Goal: Transaction & Acquisition: Purchase product/service

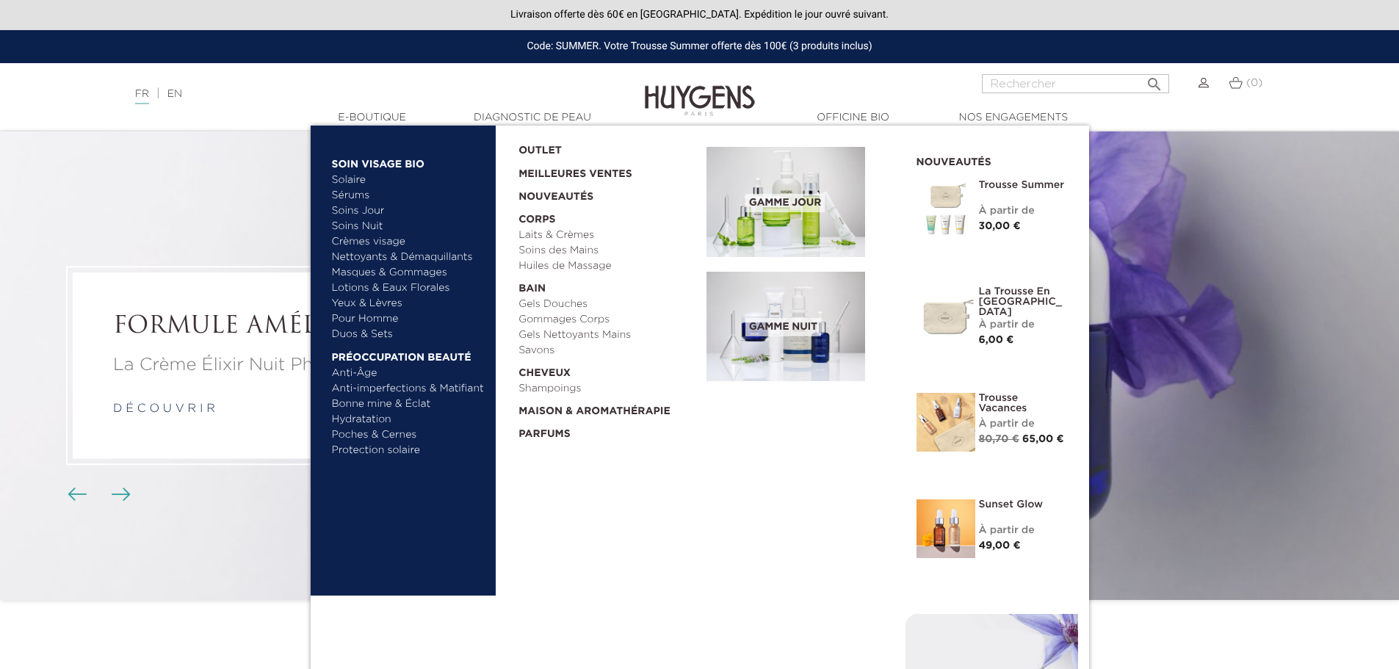
click at [375, 319] on link "Pour Homme" at bounding box center [409, 318] width 154 height 15
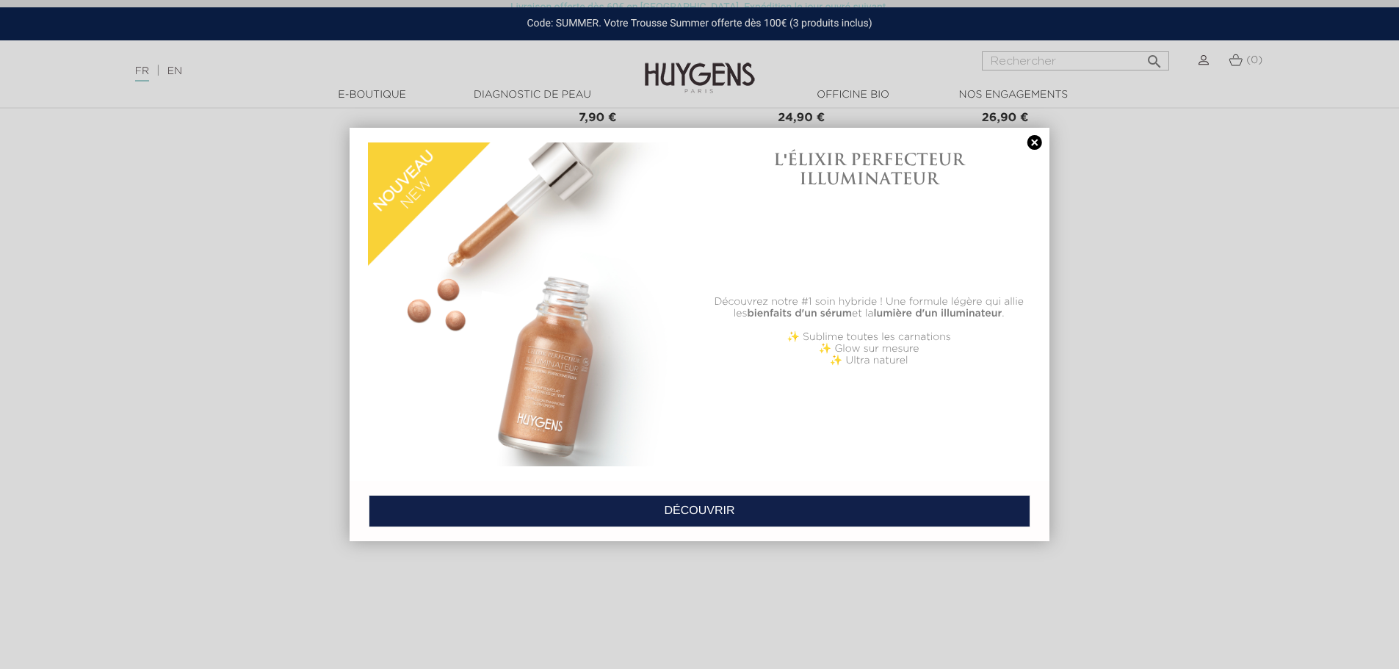
scroll to position [1983, 0]
click at [1035, 145] on link at bounding box center [1035, 142] width 21 height 15
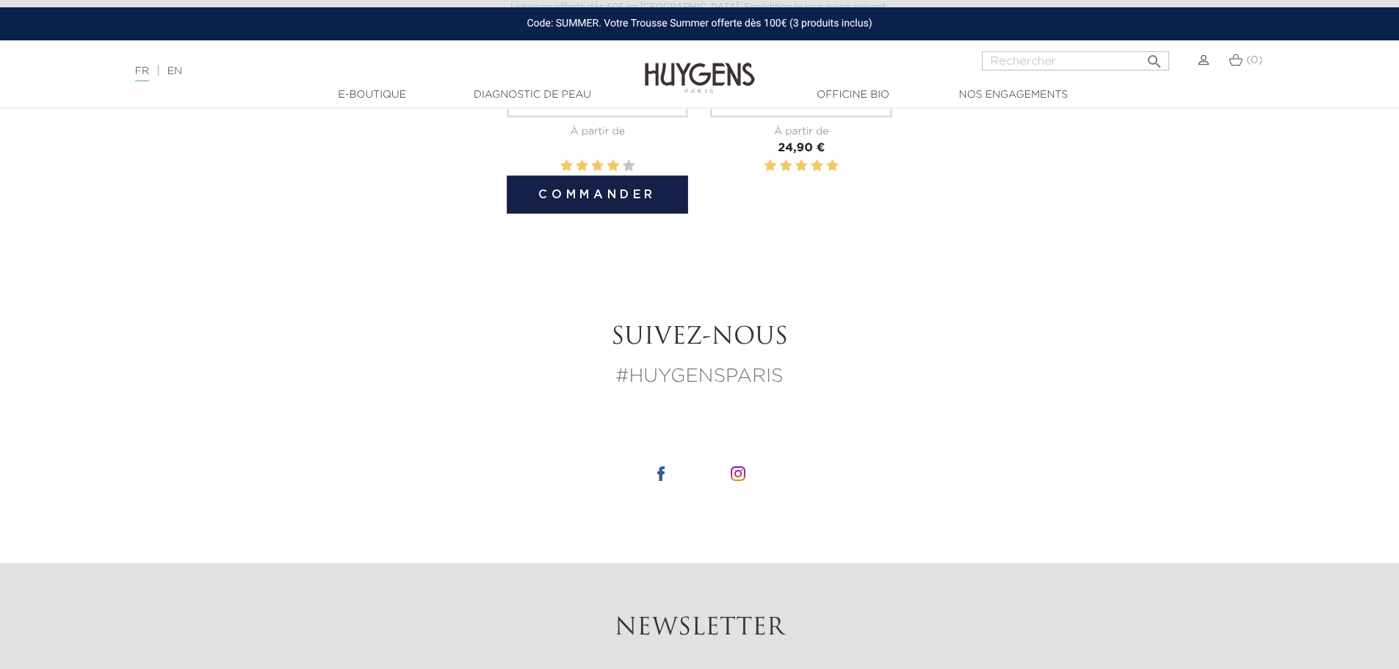
scroll to position [2056, 0]
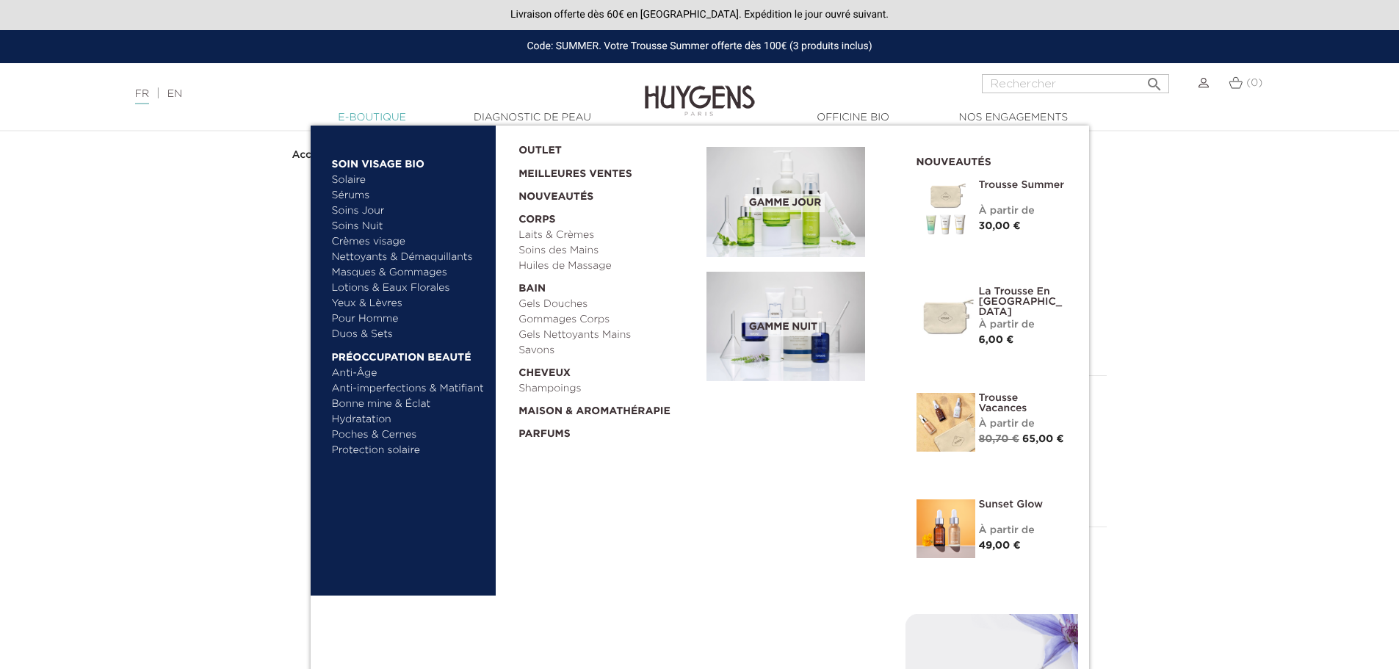
click at [357, 115] on link "  E-Boutique" at bounding box center [372, 117] width 147 height 15
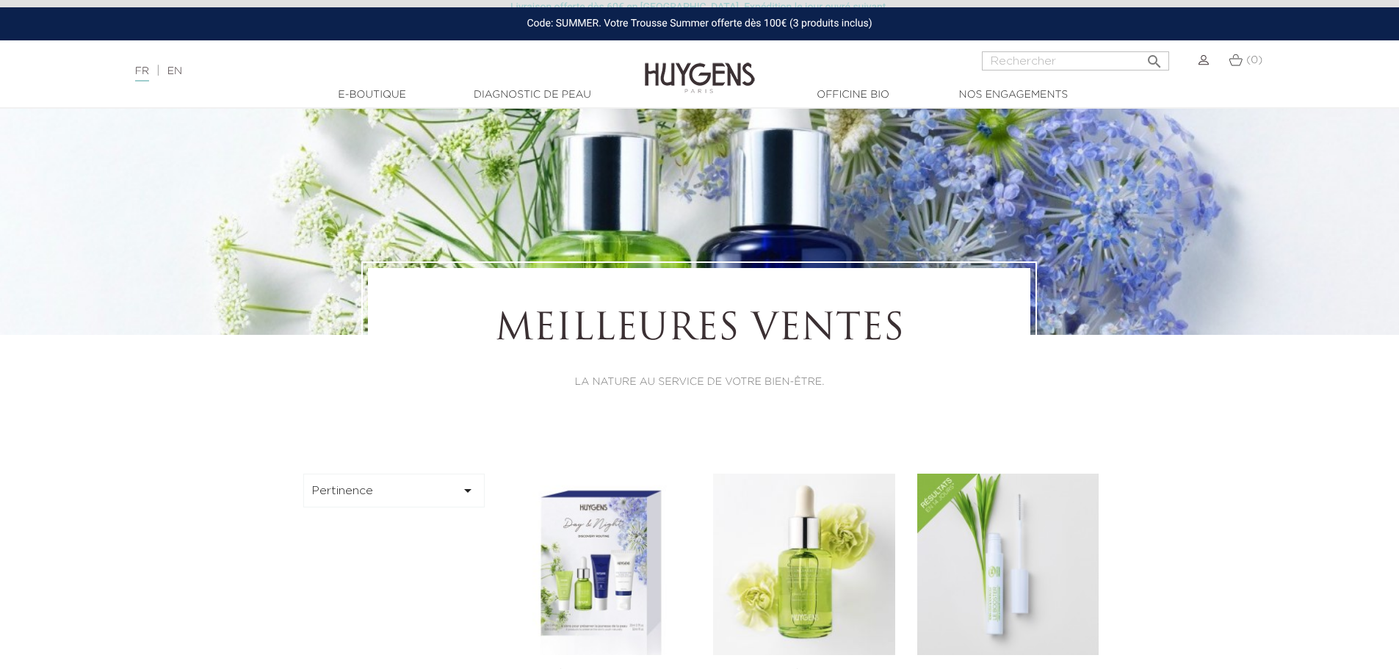
scroll to position [147, 0]
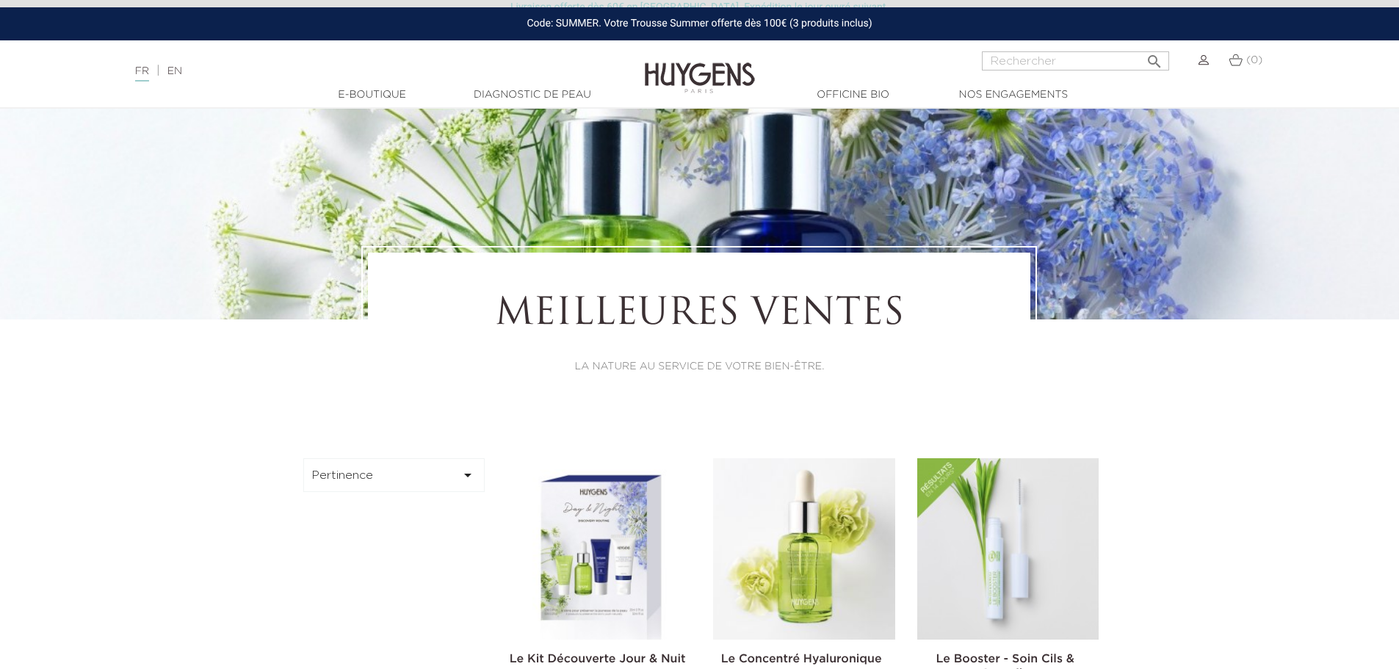
click at [436, 475] on button "Pertinence " at bounding box center [394, 475] width 182 height 34
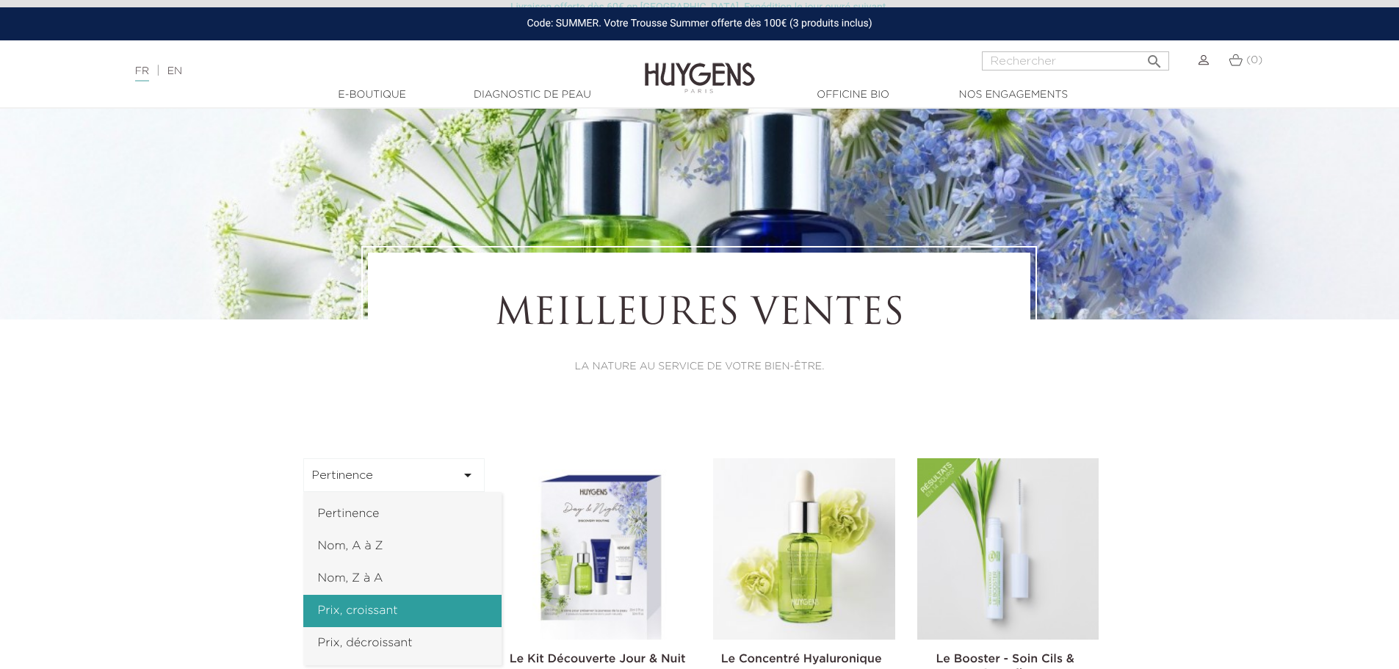
click at [394, 607] on link "Prix, croissant" at bounding box center [402, 611] width 198 height 32
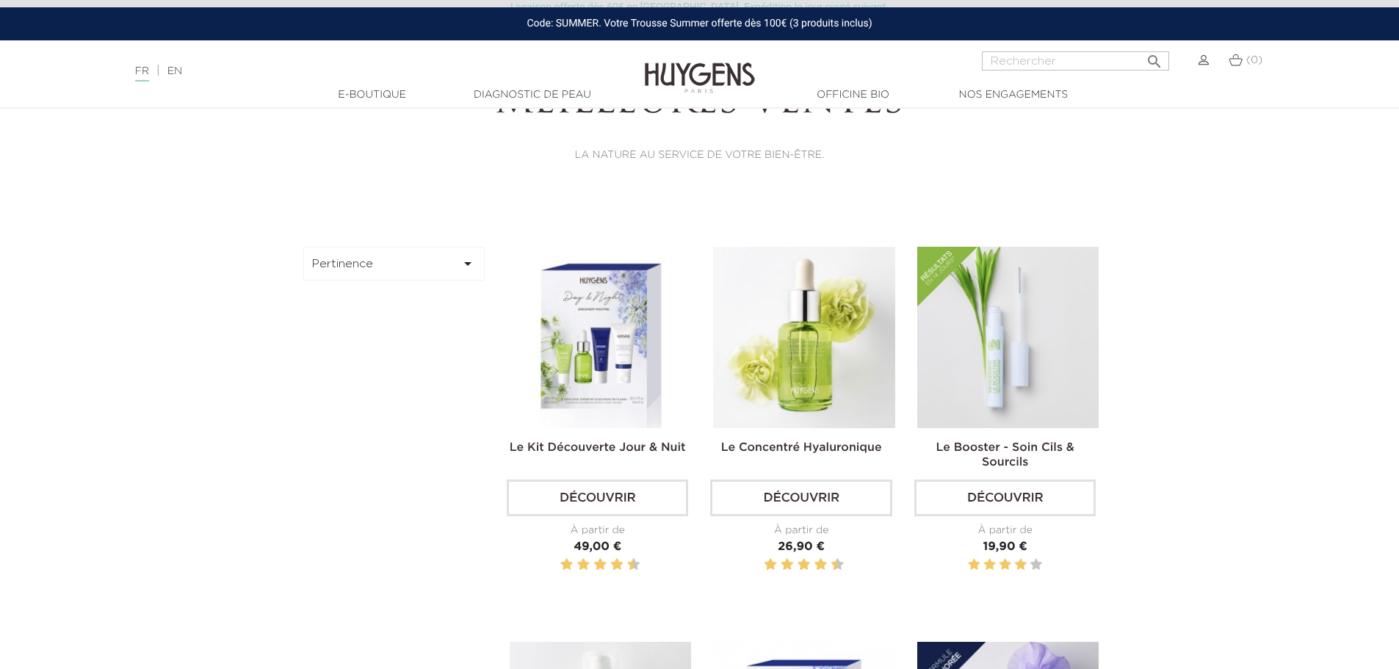
scroll to position [367, 0]
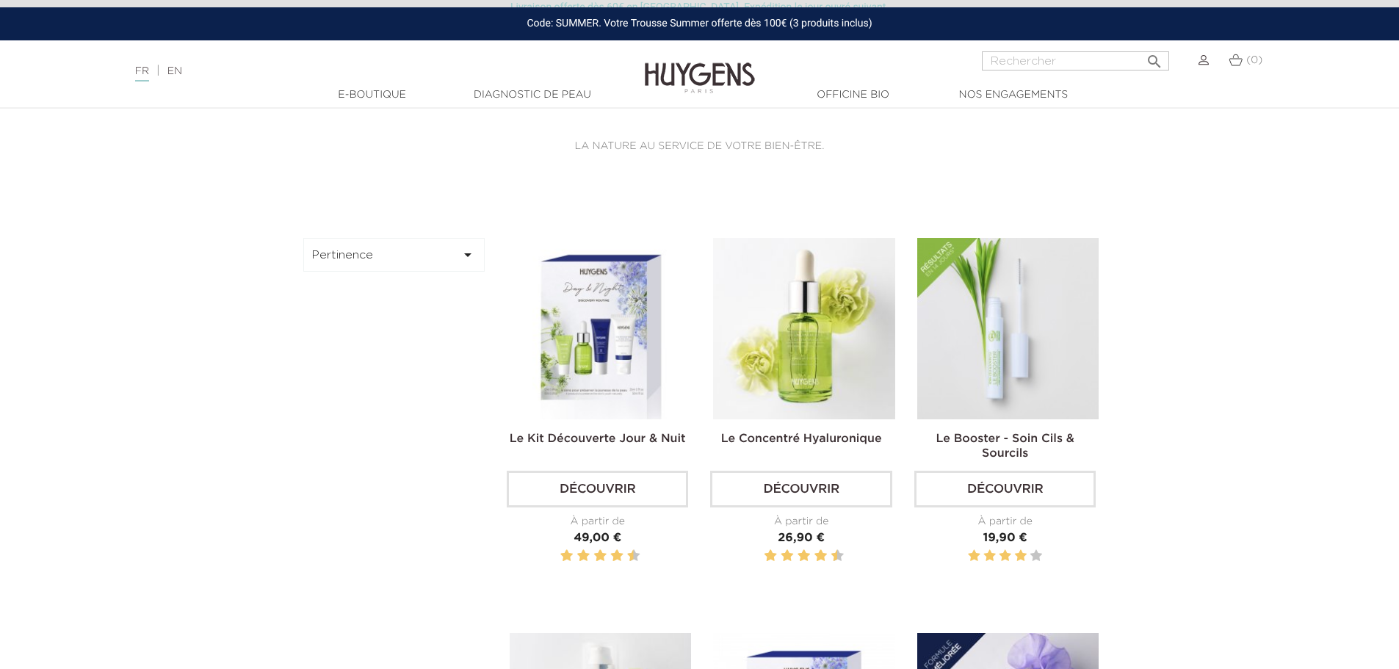
click at [449, 259] on button "Pertinence " at bounding box center [394, 255] width 182 height 34
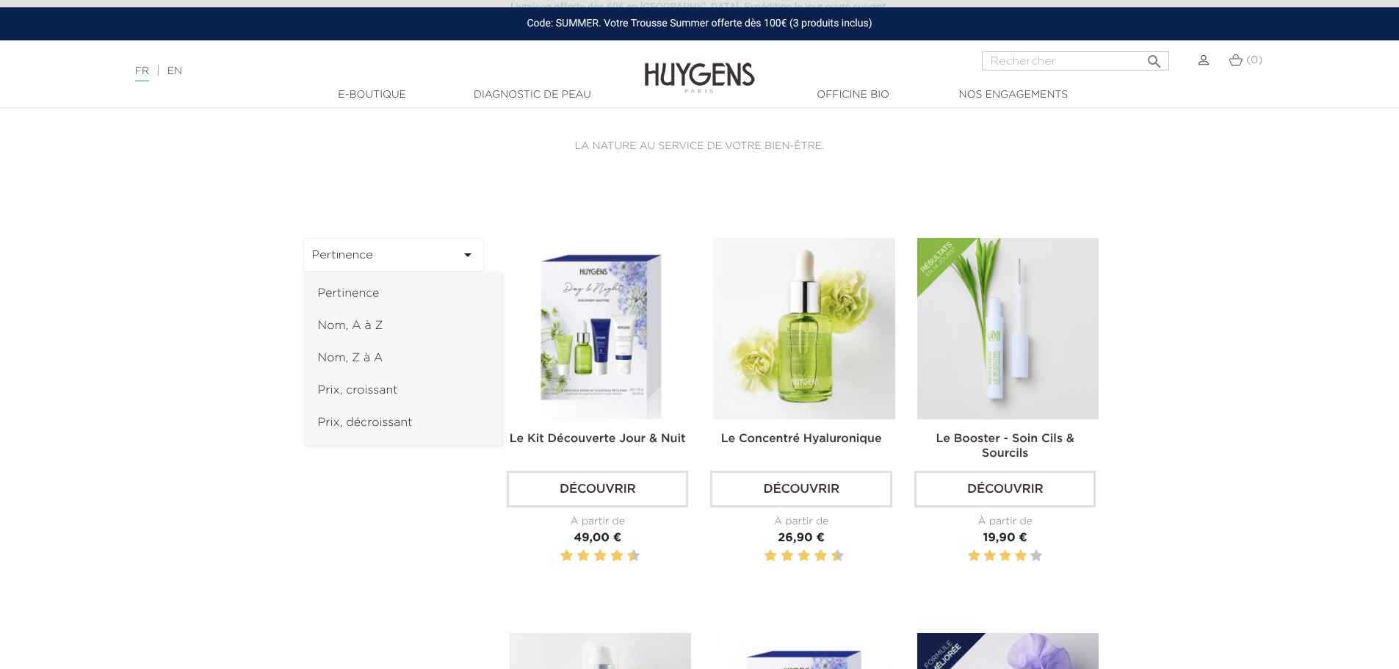
click at [373, 400] on link "Prix, croissant" at bounding box center [402, 391] width 198 height 32
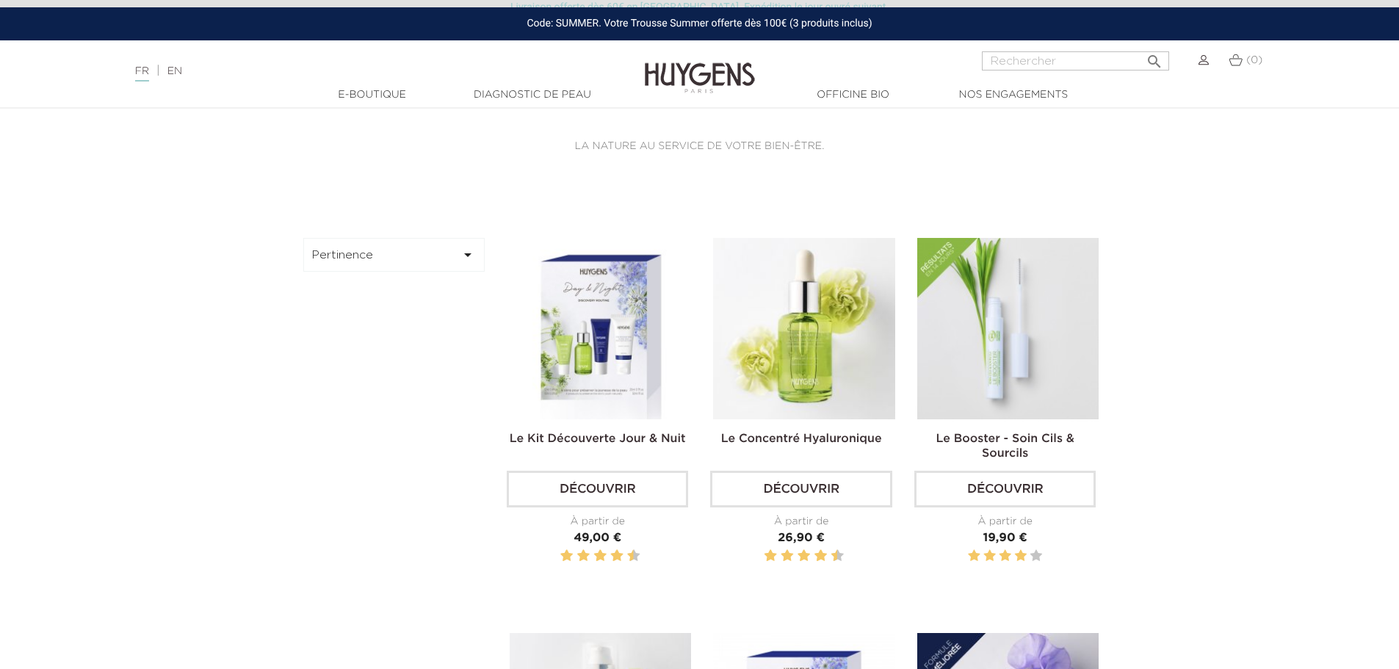
click at [399, 253] on button "Pertinence " at bounding box center [394, 255] width 182 height 34
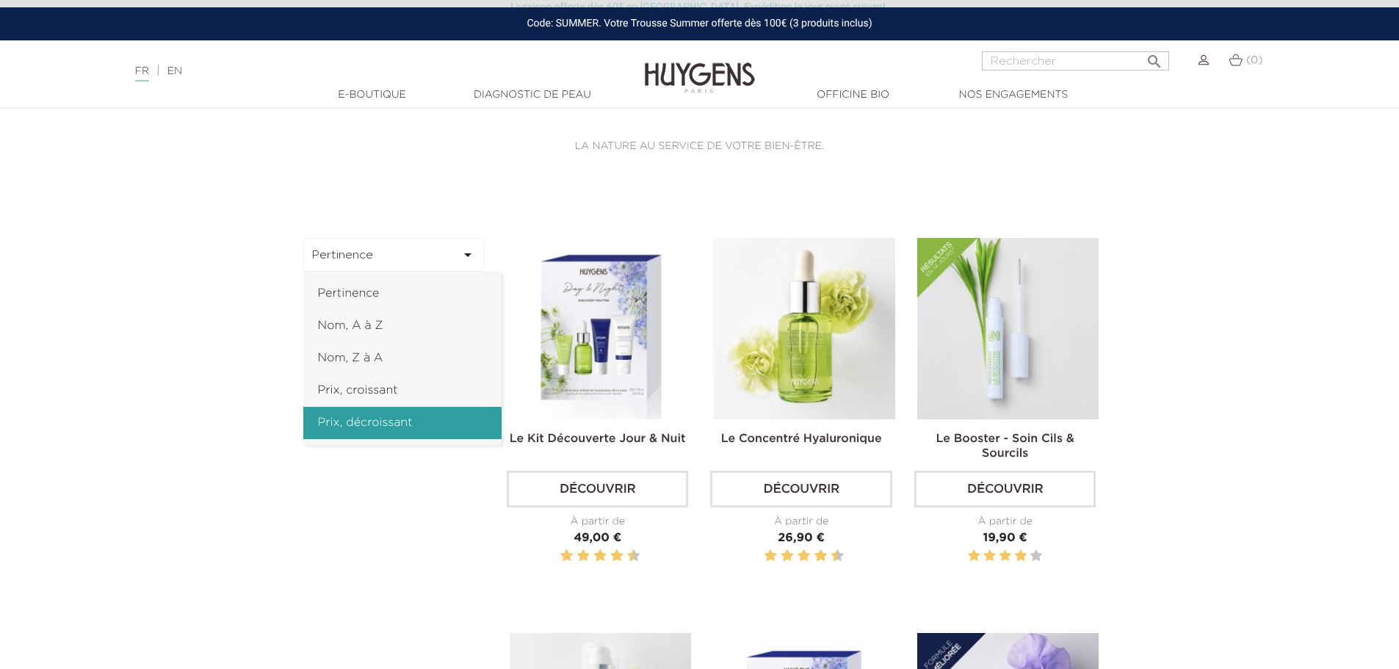
click at [388, 423] on link "Prix, décroissant" at bounding box center [402, 423] width 198 height 32
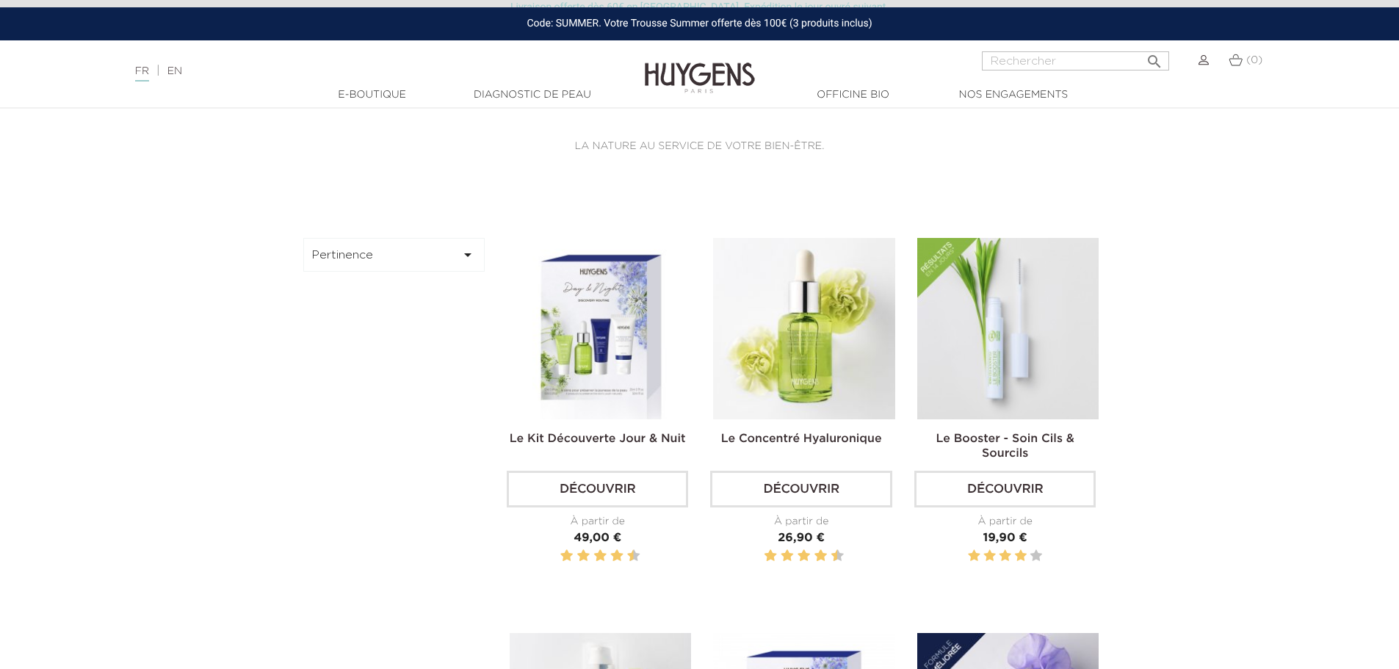
click at [424, 256] on button "Pertinence " at bounding box center [394, 255] width 182 height 34
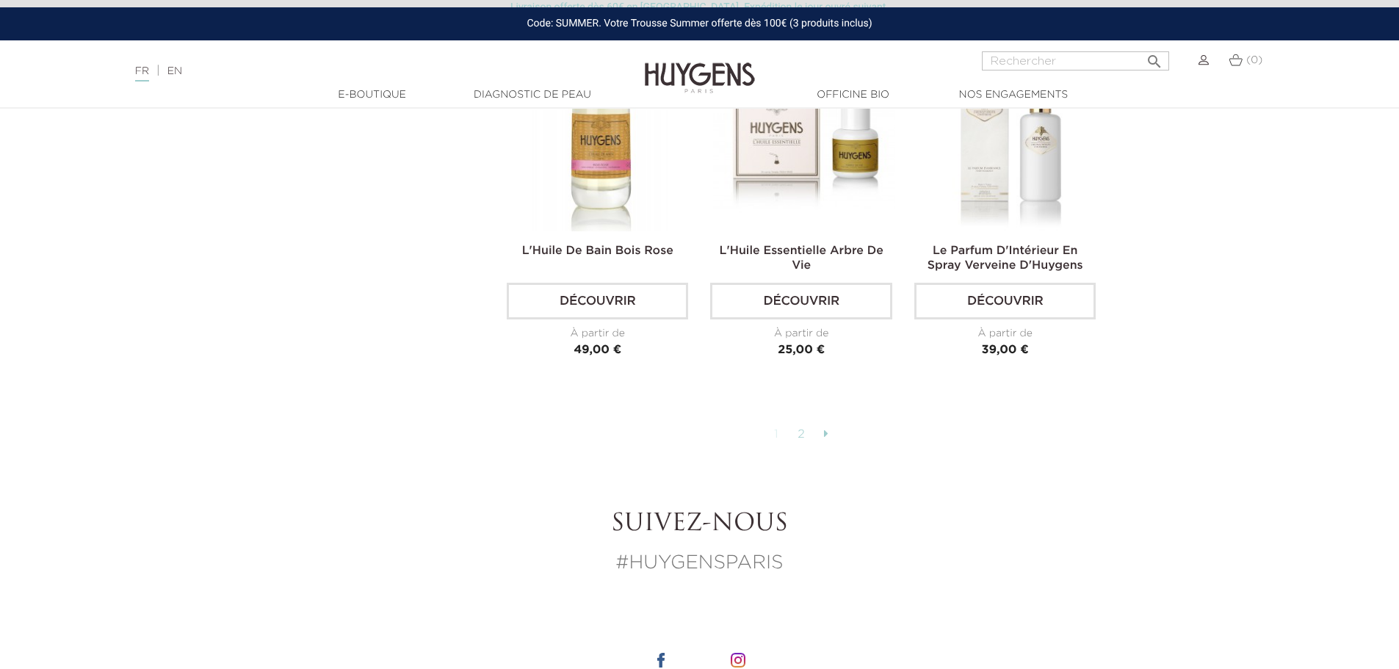
scroll to position [3746, 0]
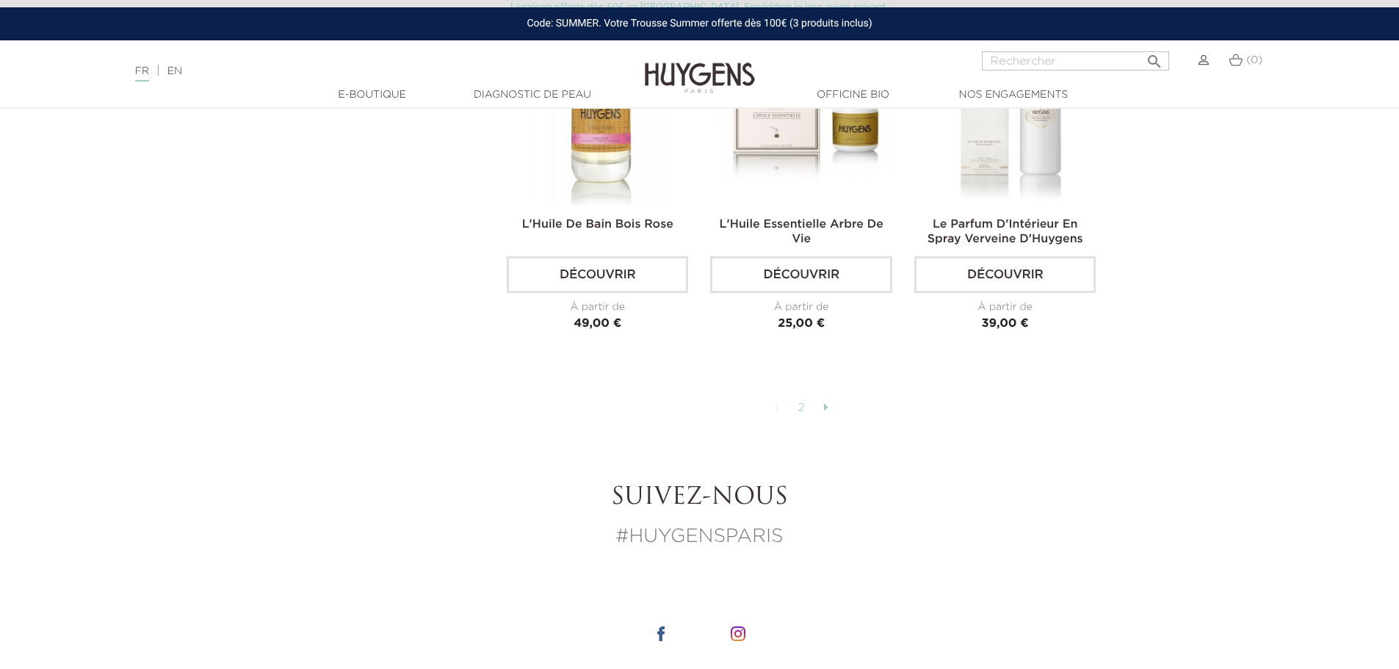
click at [801, 396] on link "2" at bounding box center [801, 408] width 23 height 25
click at [804, 396] on link "2" at bounding box center [801, 408] width 23 height 25
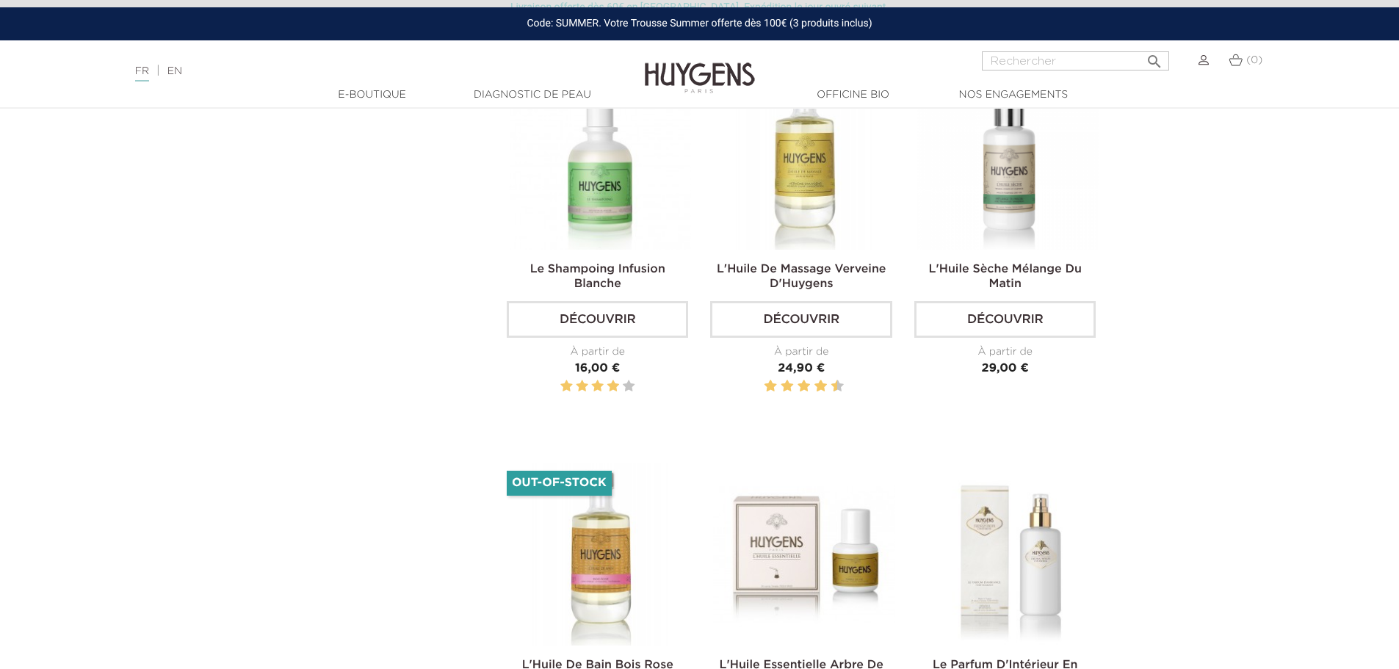
scroll to position [2864, 0]
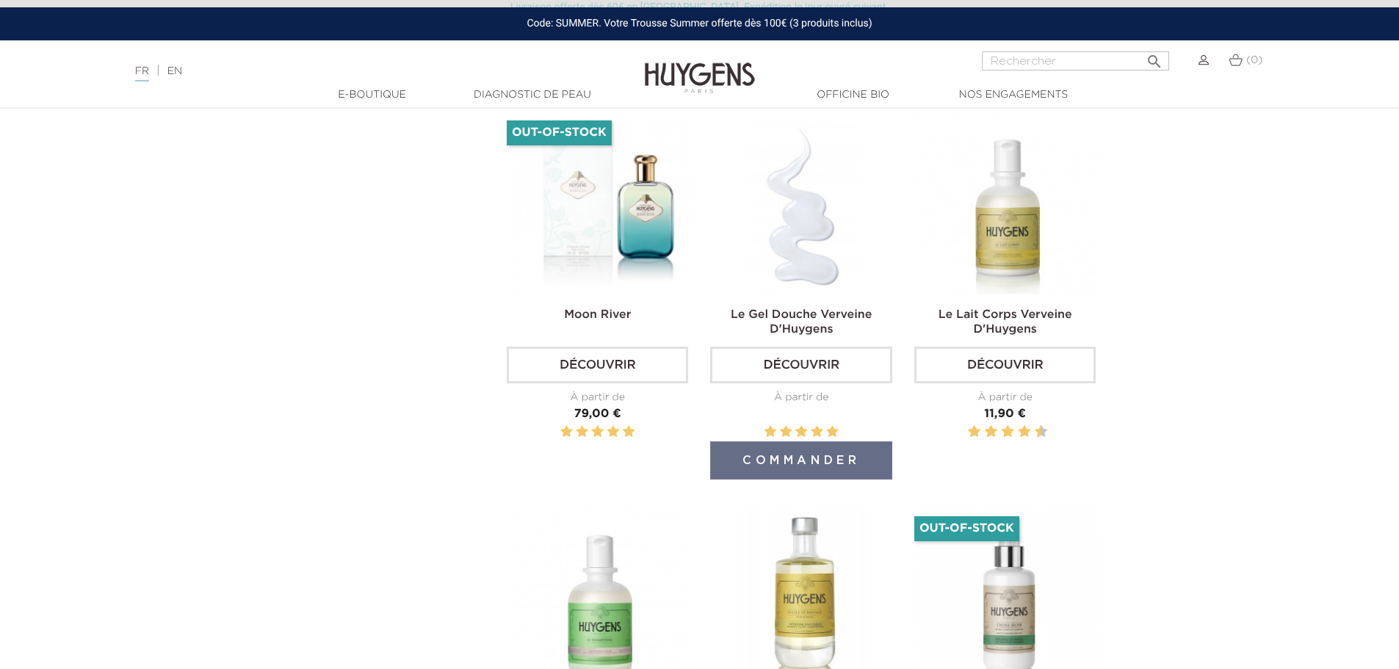
click at [812, 238] on img at bounding box center [803, 203] width 181 height 181
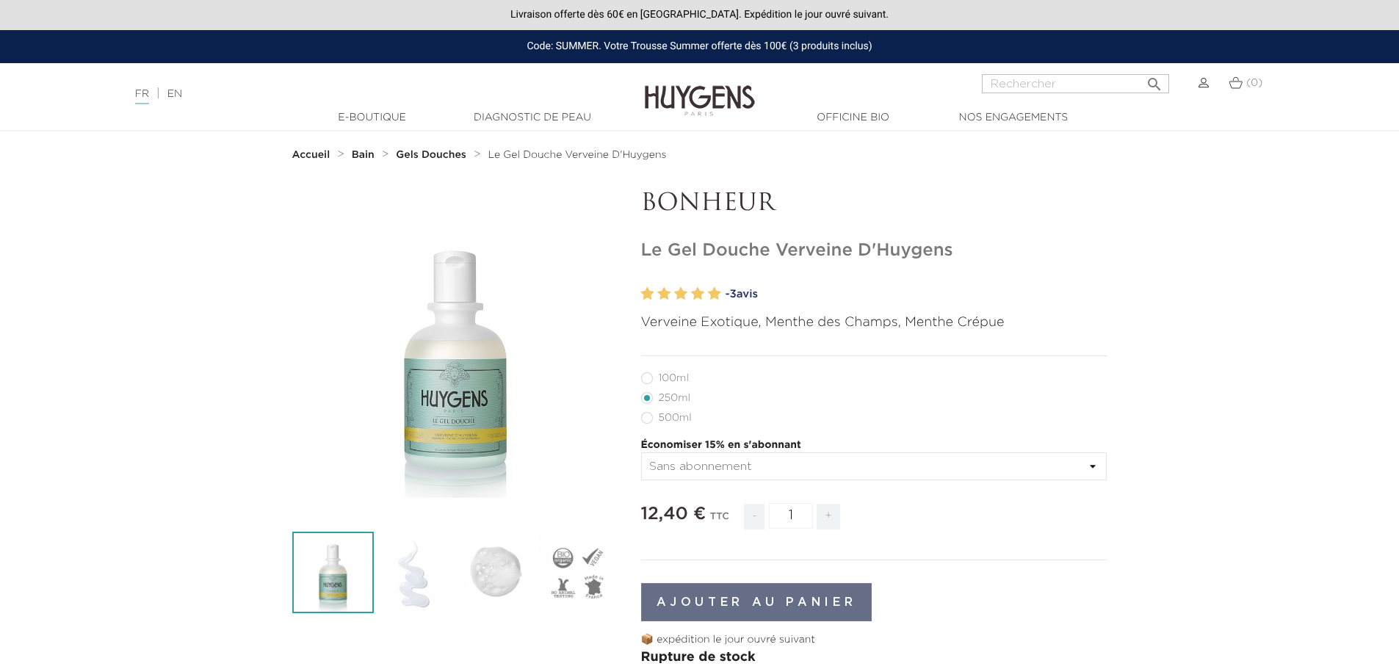
click at [647, 377] on label6"] "100ml" at bounding box center [673, 378] width 65 height 12
radio input "true"
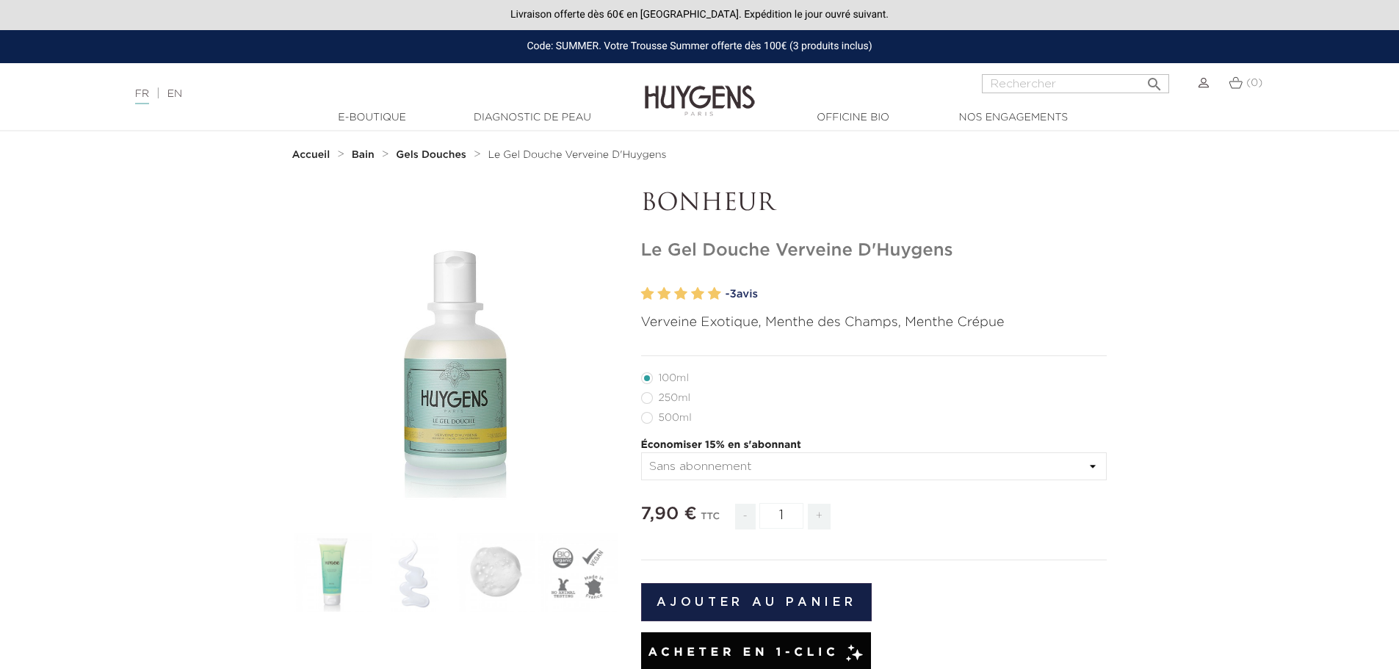
click at [647, 418] on label49"] "500ml" at bounding box center [675, 418] width 68 height 12
radio input "true"
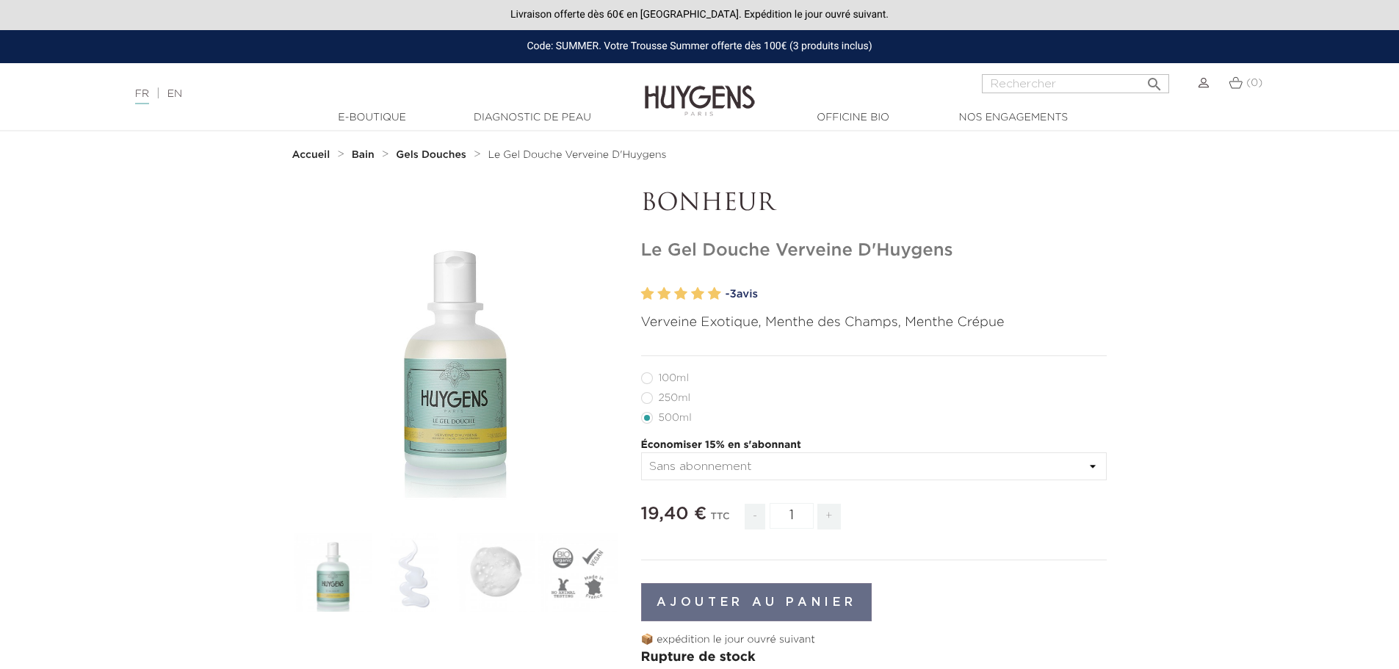
click at [646, 399] on label48"] "250ml" at bounding box center [674, 398] width 67 height 12
radio input "true"
click at [671, 419] on label49"] "500ml" at bounding box center [675, 418] width 68 height 12
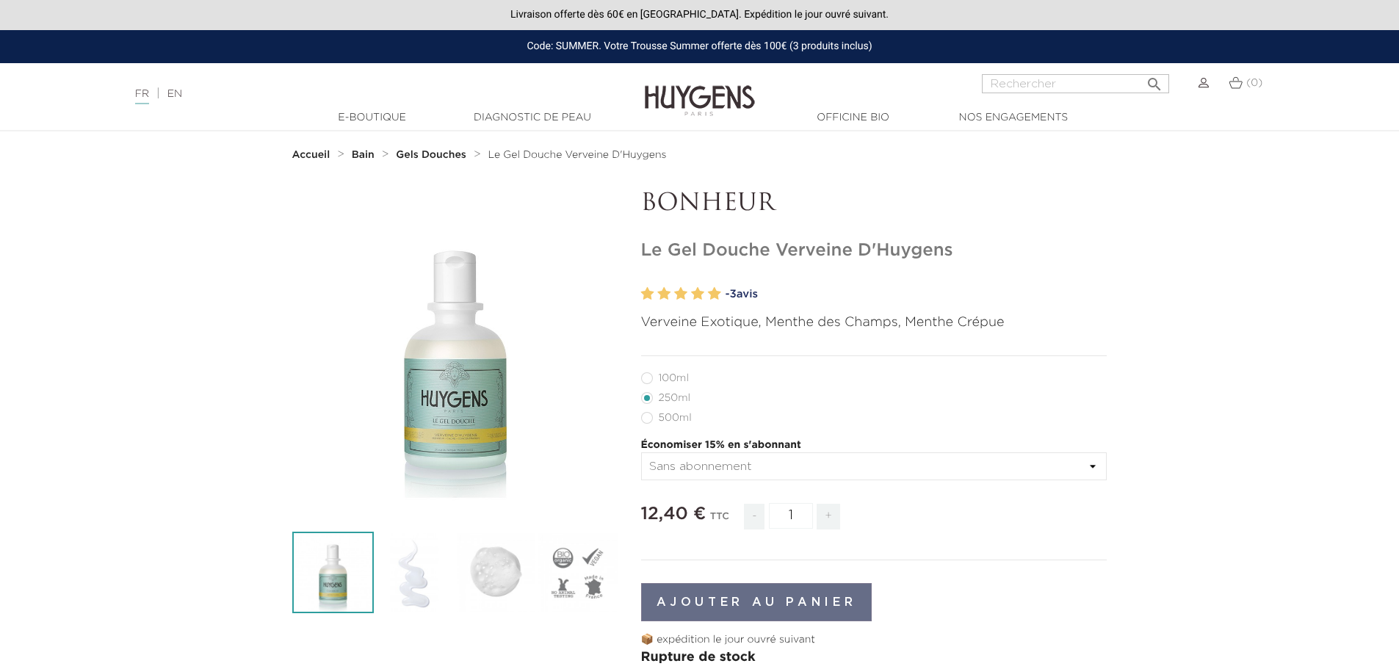
radio input "true"
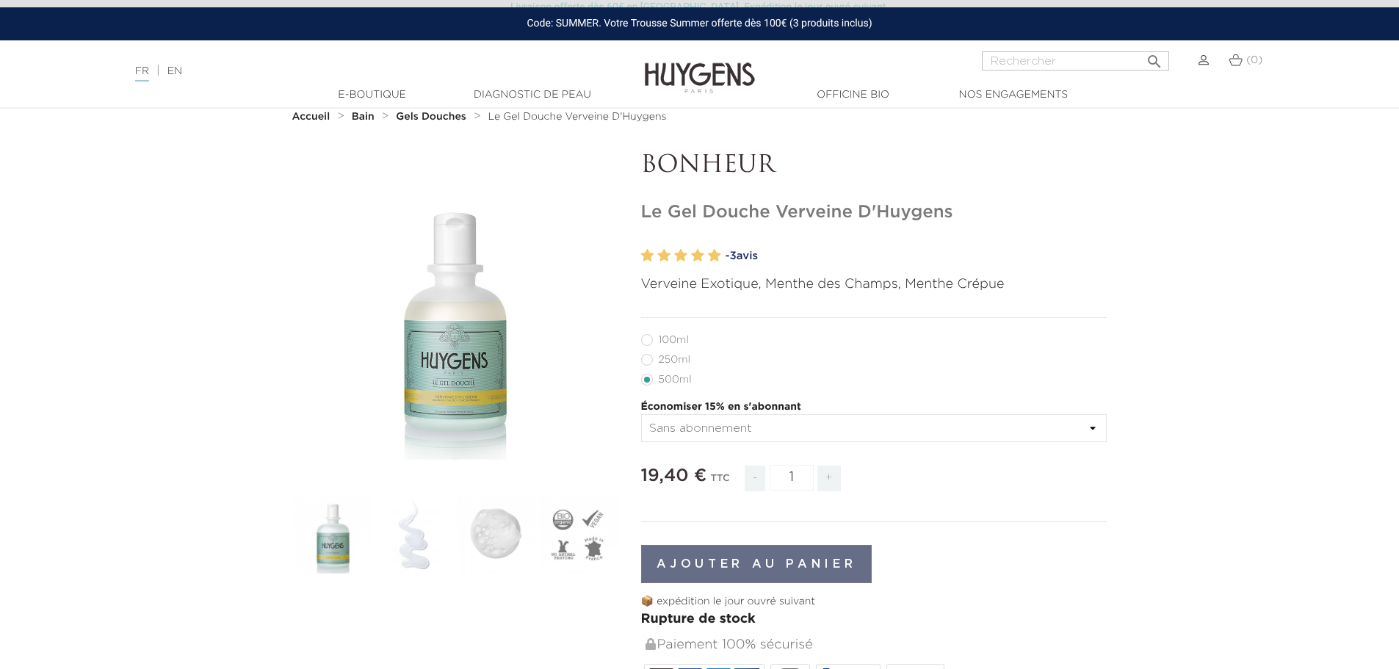
scroll to position [73, 0]
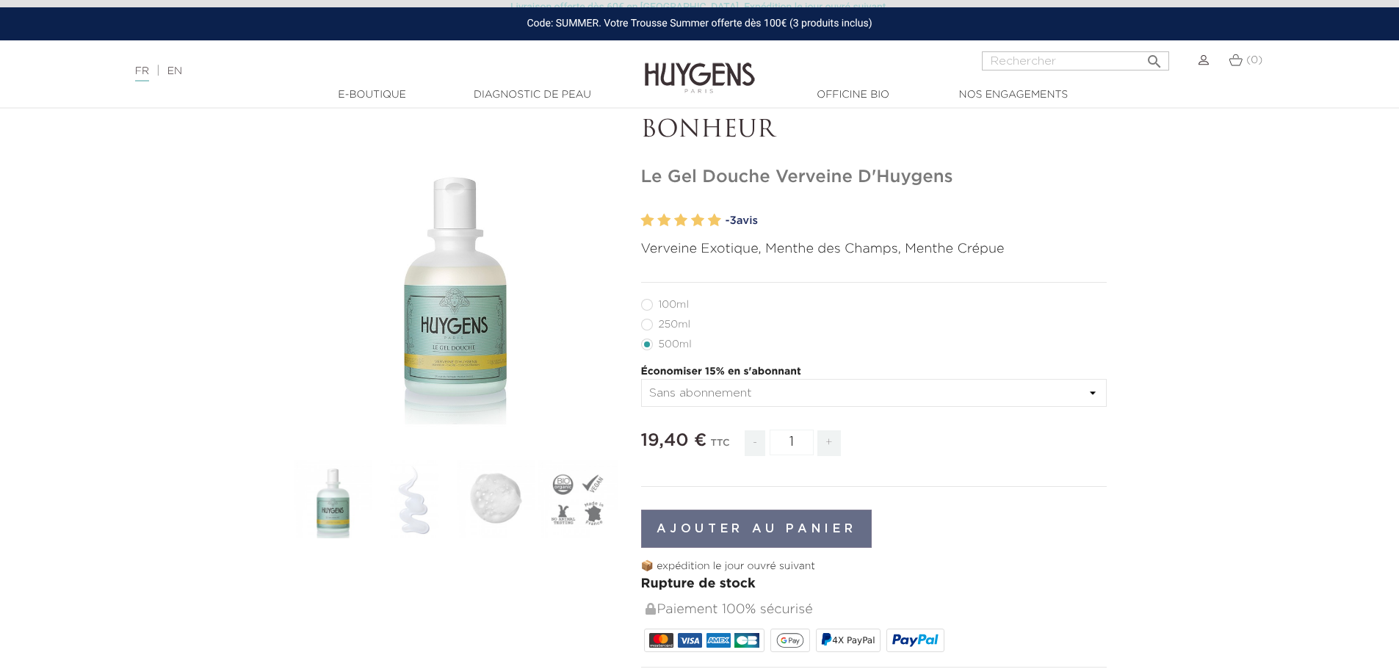
click at [682, 310] on label6"] "100ml" at bounding box center [673, 305] width 65 height 12
radio input "true"
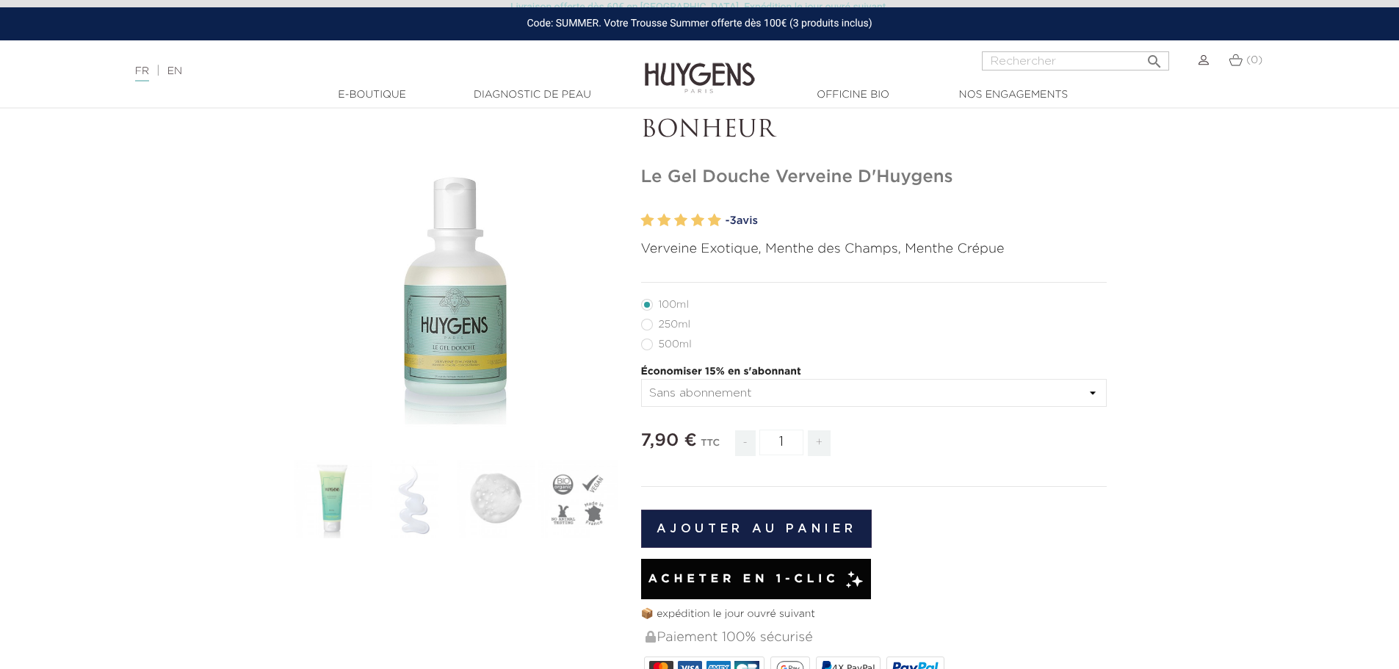
click at [854, 383] on select "Sans abonnement" at bounding box center [874, 393] width 466 height 28
click at [862, 339] on li "500ml" at bounding box center [870, 344] width 459 height 20
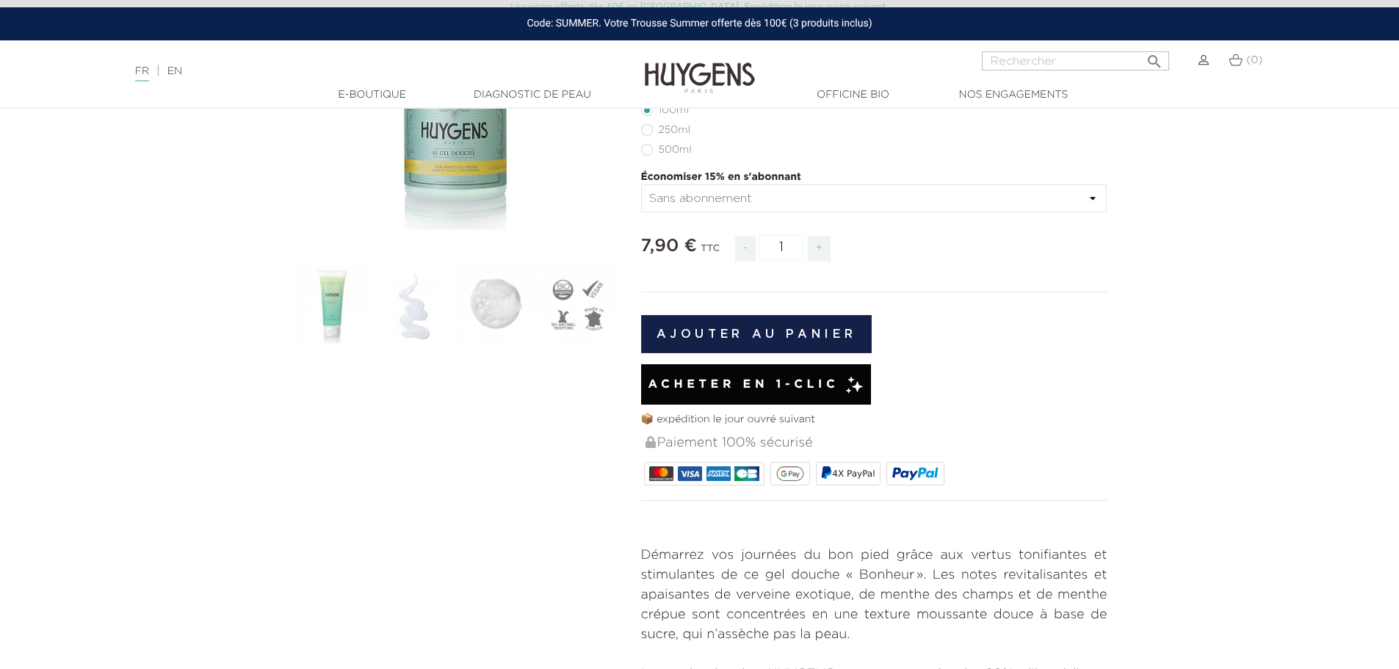
scroll to position [294, 0]
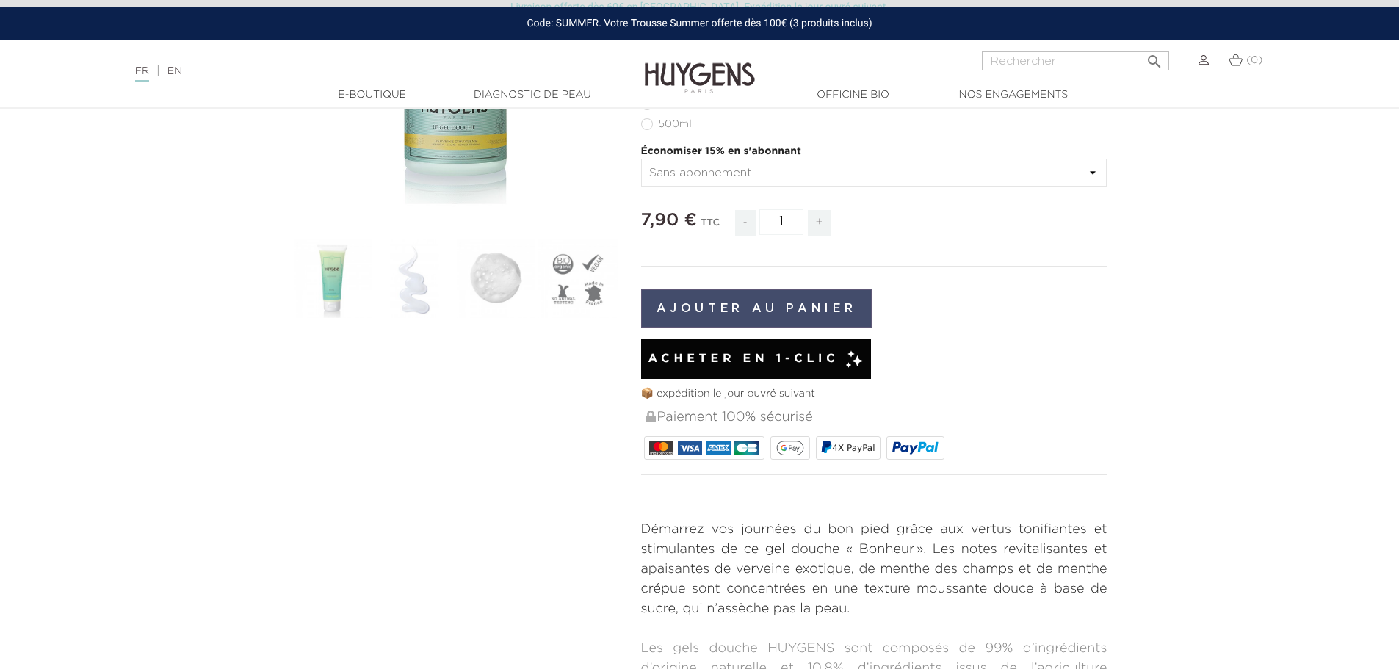
click at [768, 307] on button "Ajouter au panier" at bounding box center [756, 308] width 231 height 38
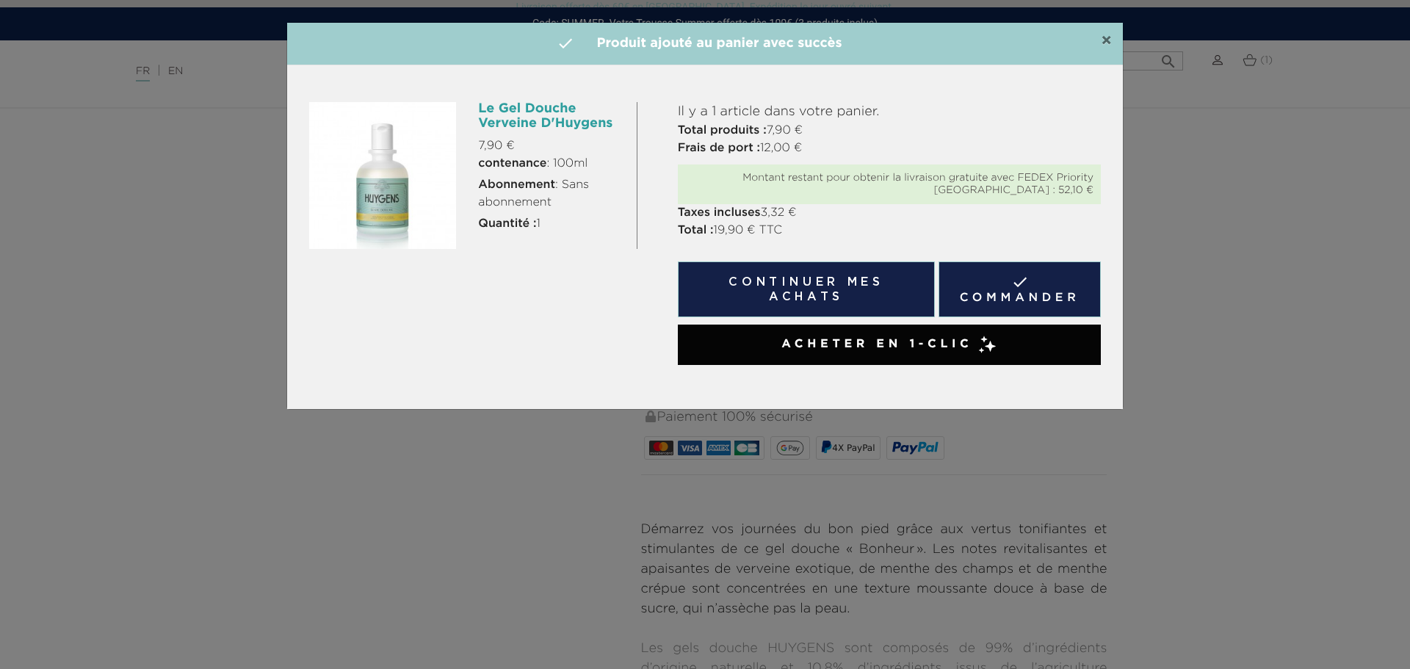
click at [1107, 43] on span "×" at bounding box center [1106, 41] width 11 height 18
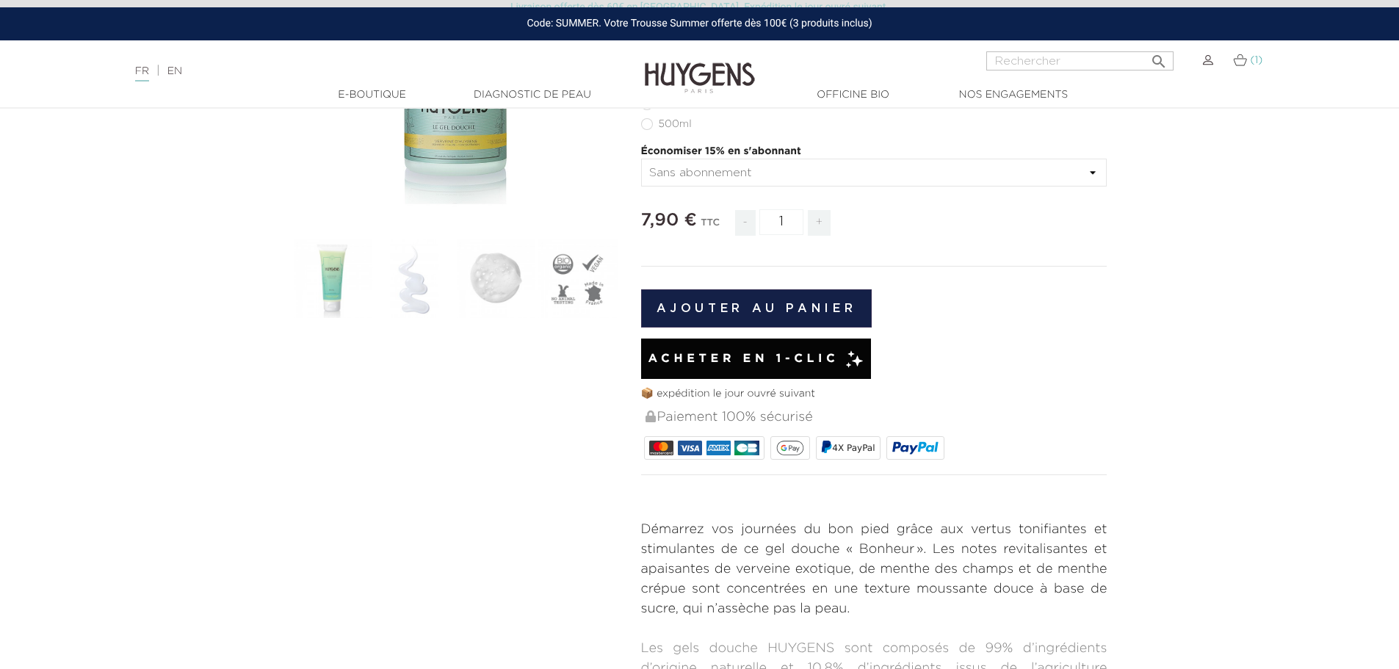
click at [1252, 61] on span "(1)" at bounding box center [1256, 60] width 12 height 10
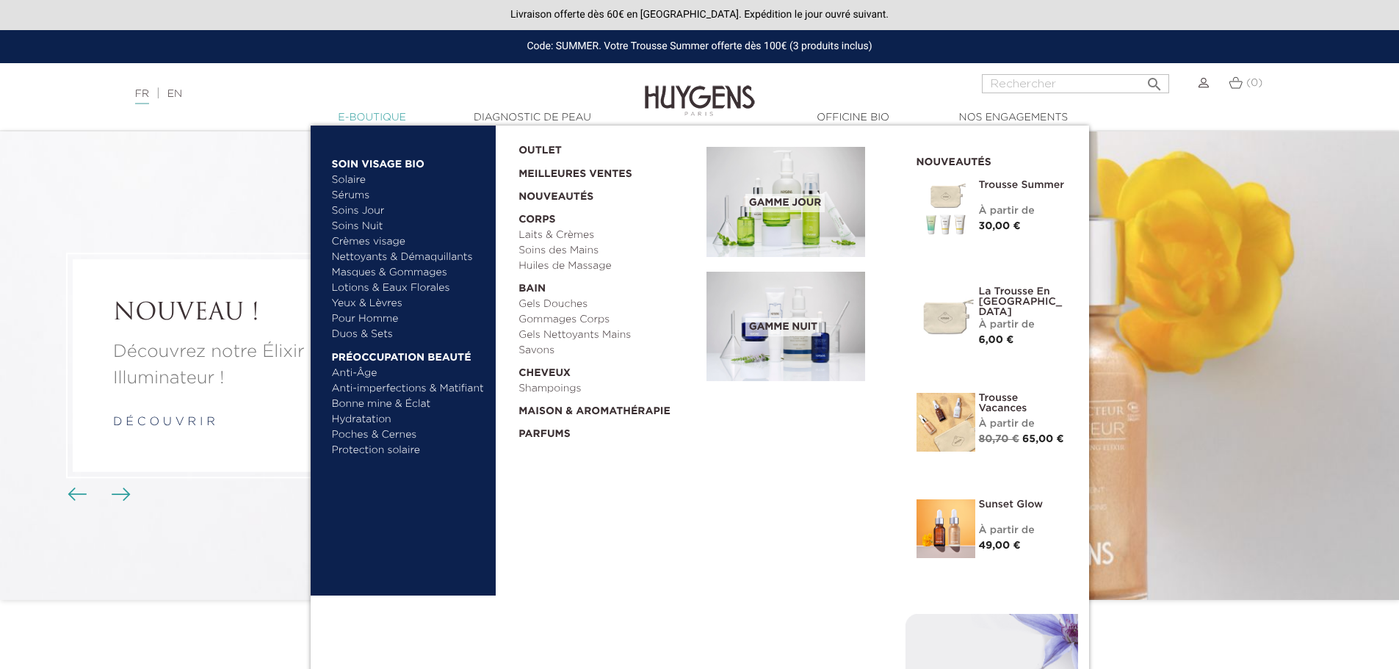
click at [377, 115] on link "  E-Boutique" at bounding box center [372, 117] width 147 height 15
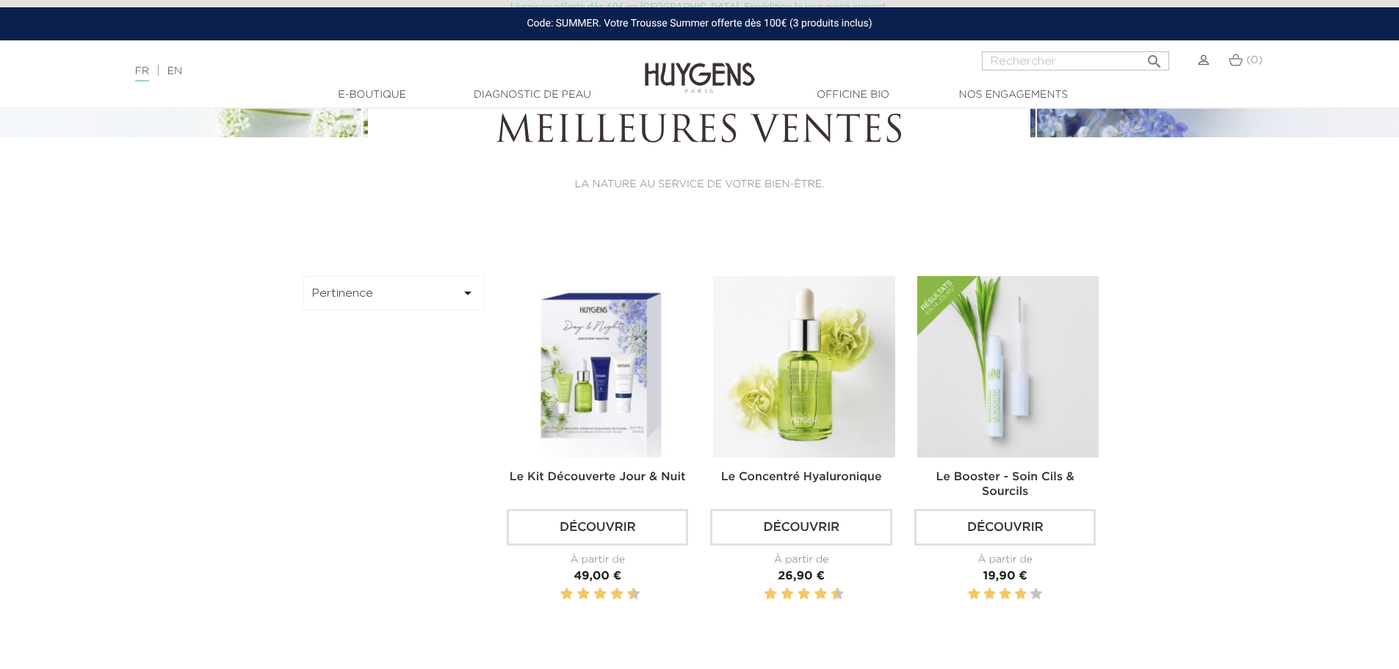
scroll to position [367, 0]
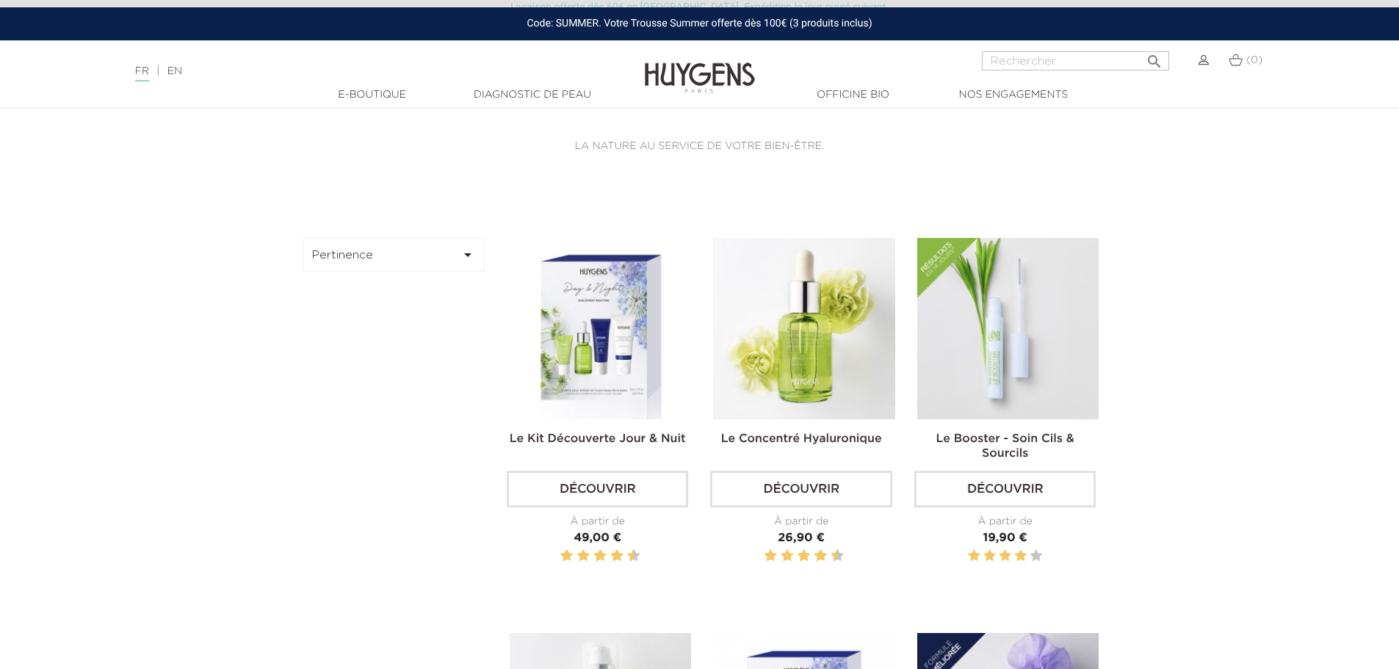
click at [403, 240] on button "Pertinence " at bounding box center [394, 255] width 182 height 34
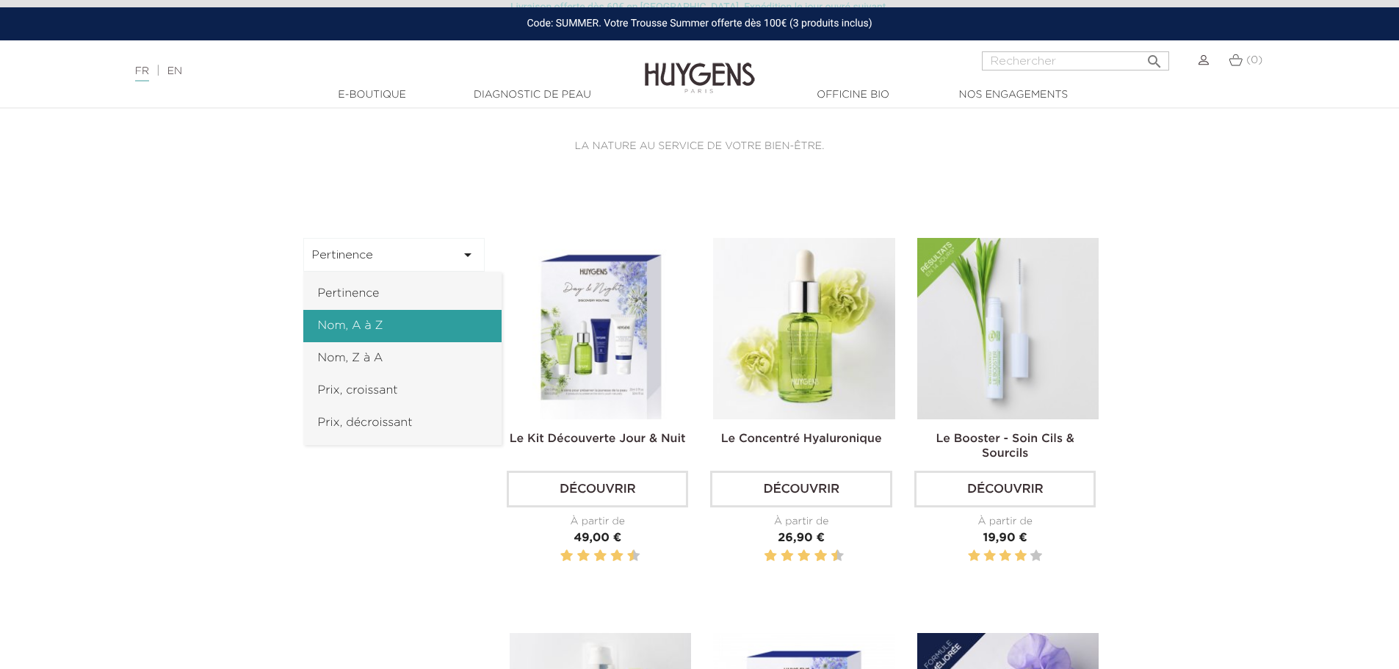
click at [373, 313] on link "Nom, A à Z" at bounding box center [402, 326] width 198 height 32
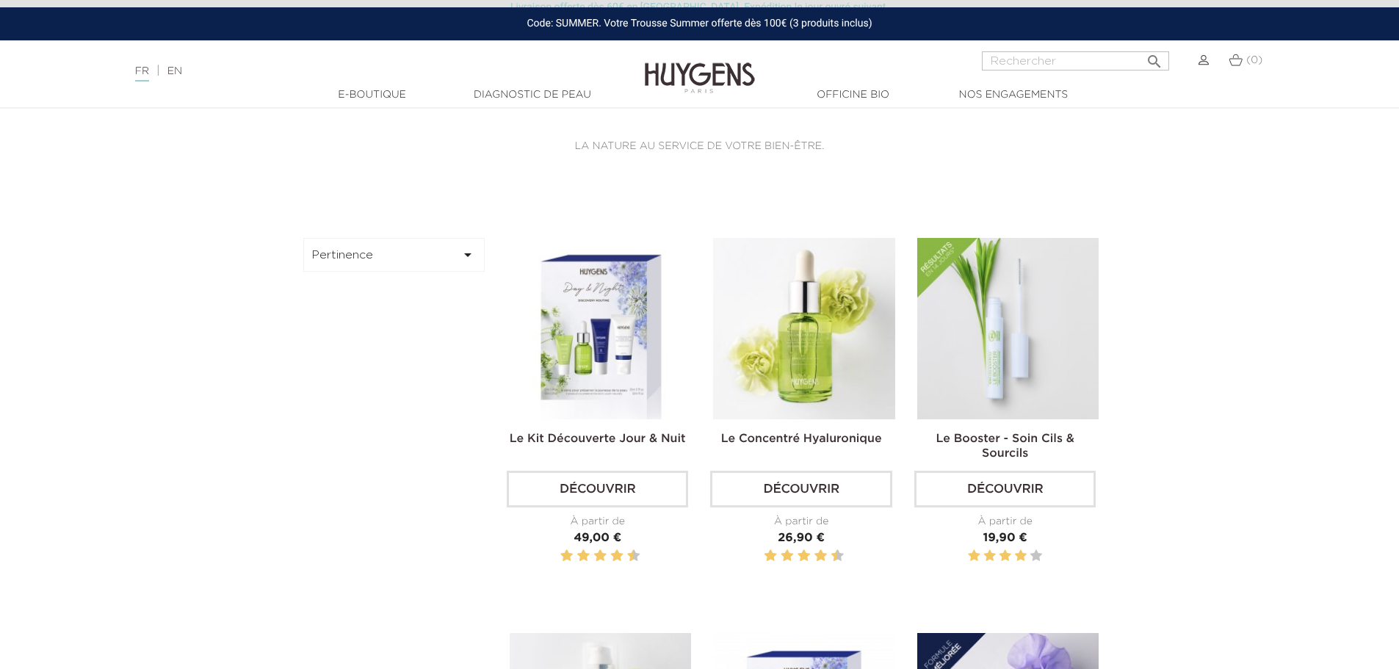
click at [408, 252] on button "Pertinence " at bounding box center [394, 255] width 182 height 34
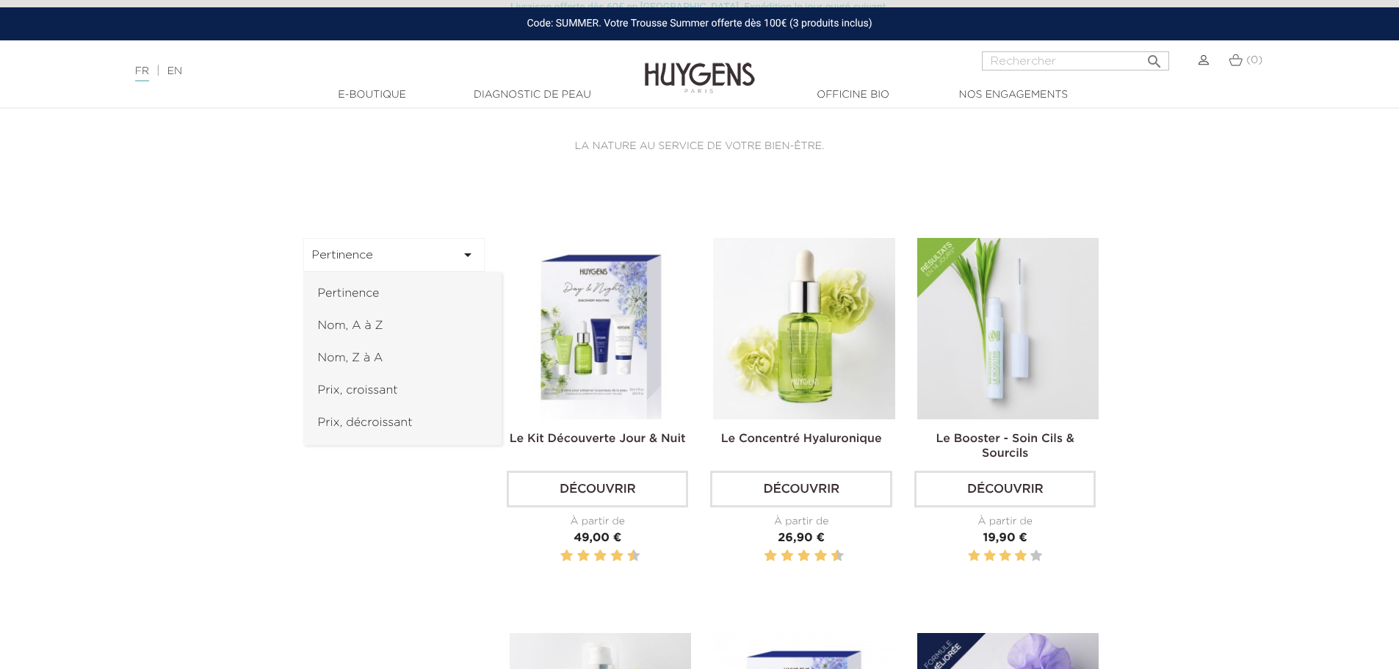
click at [365, 370] on link "Nom, Z à A" at bounding box center [402, 358] width 198 height 32
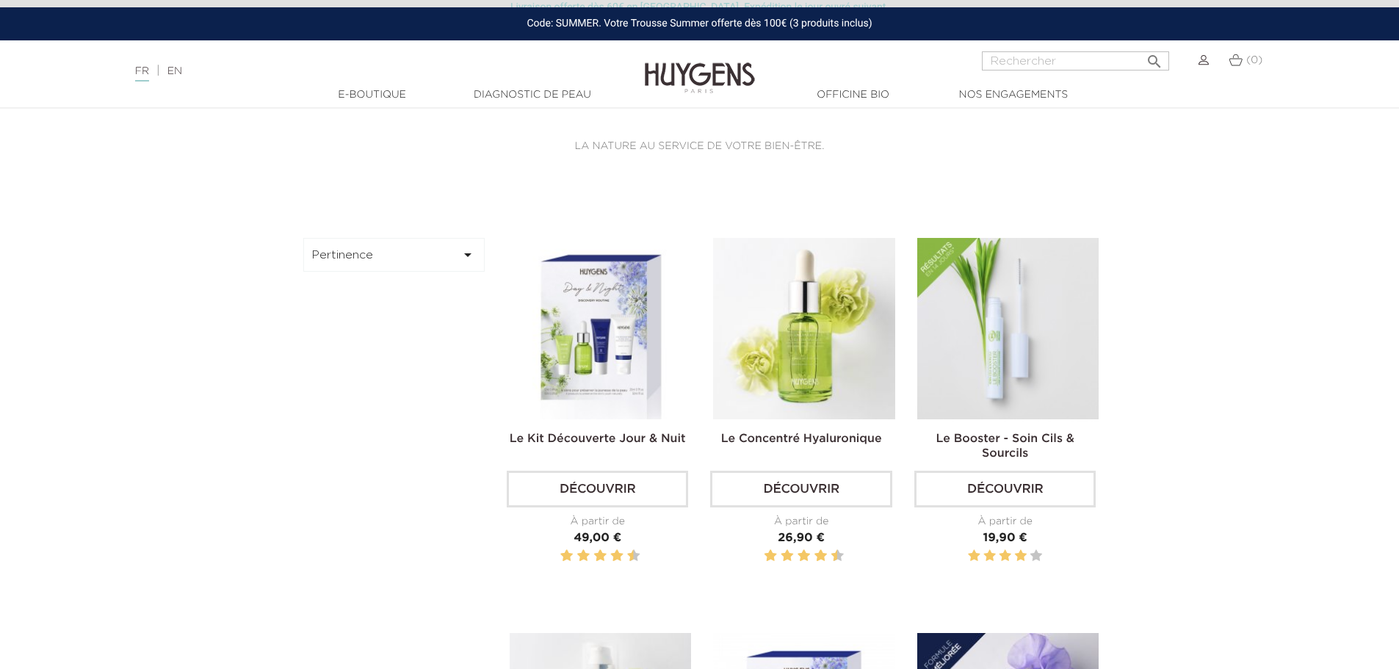
click at [398, 247] on button "Pertinence " at bounding box center [394, 255] width 182 height 34
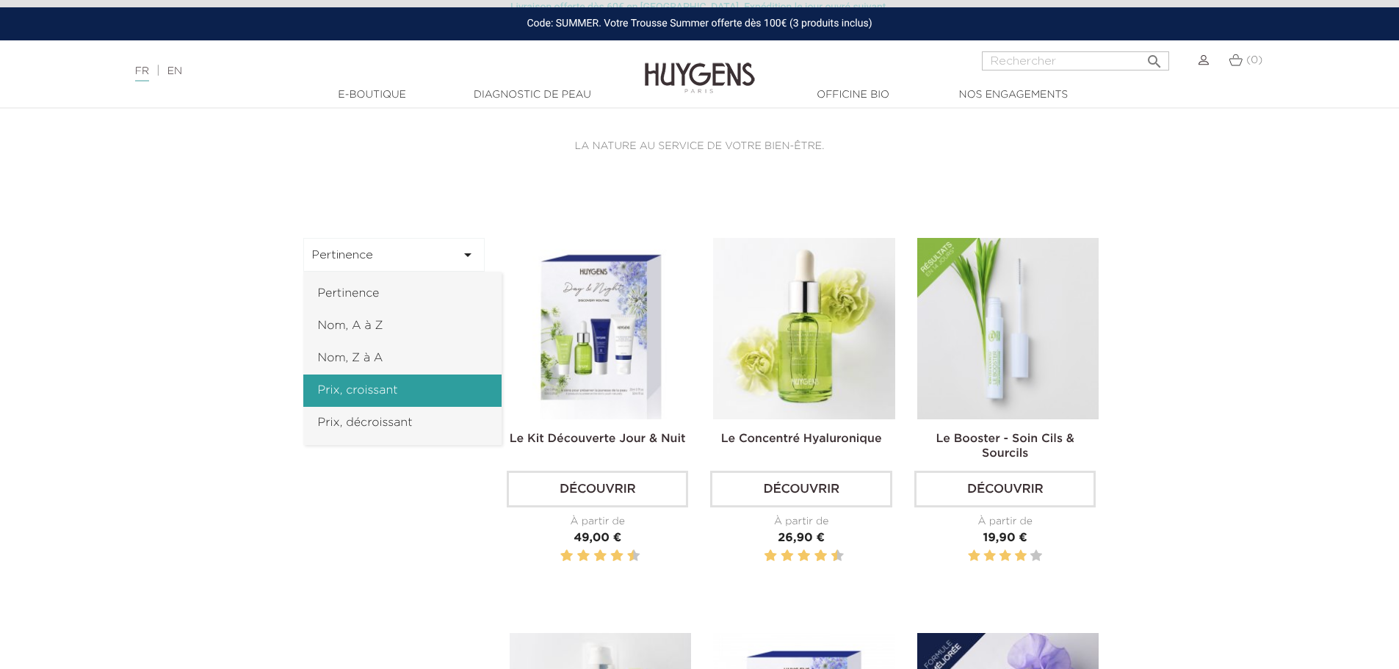
click at [356, 391] on link "Prix, croissant" at bounding box center [402, 391] width 198 height 32
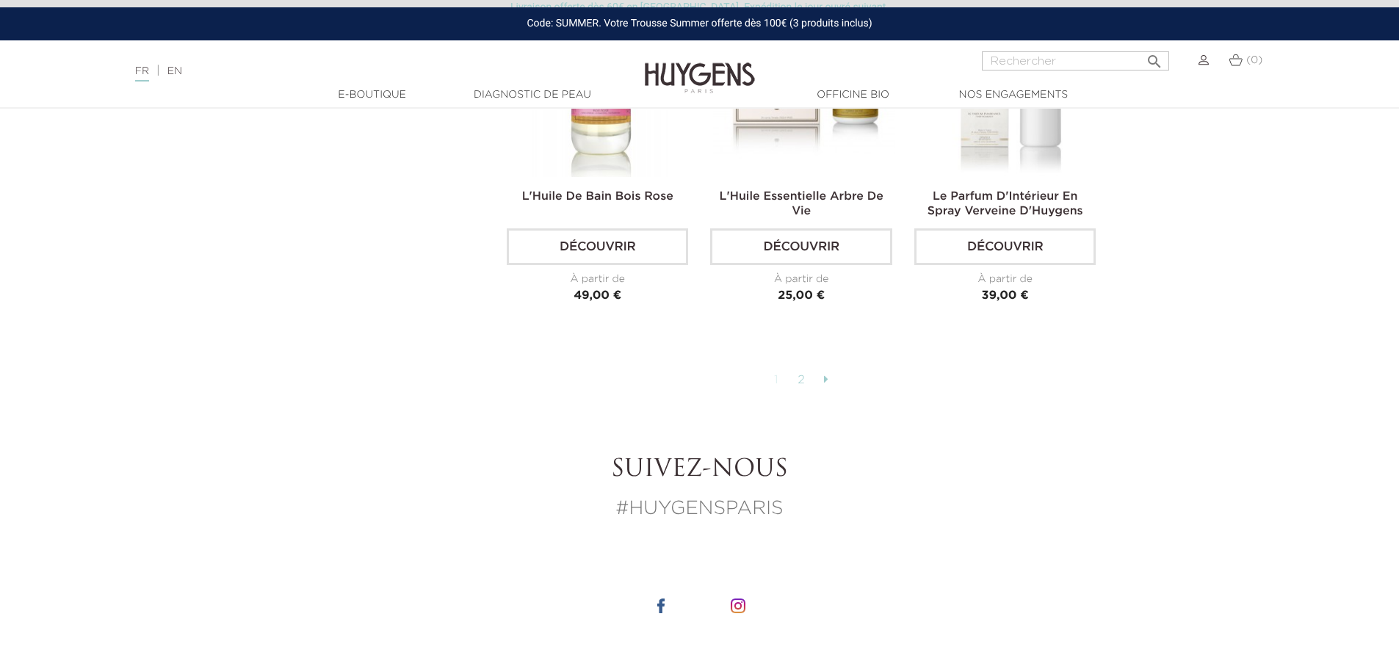
scroll to position [3666, 0]
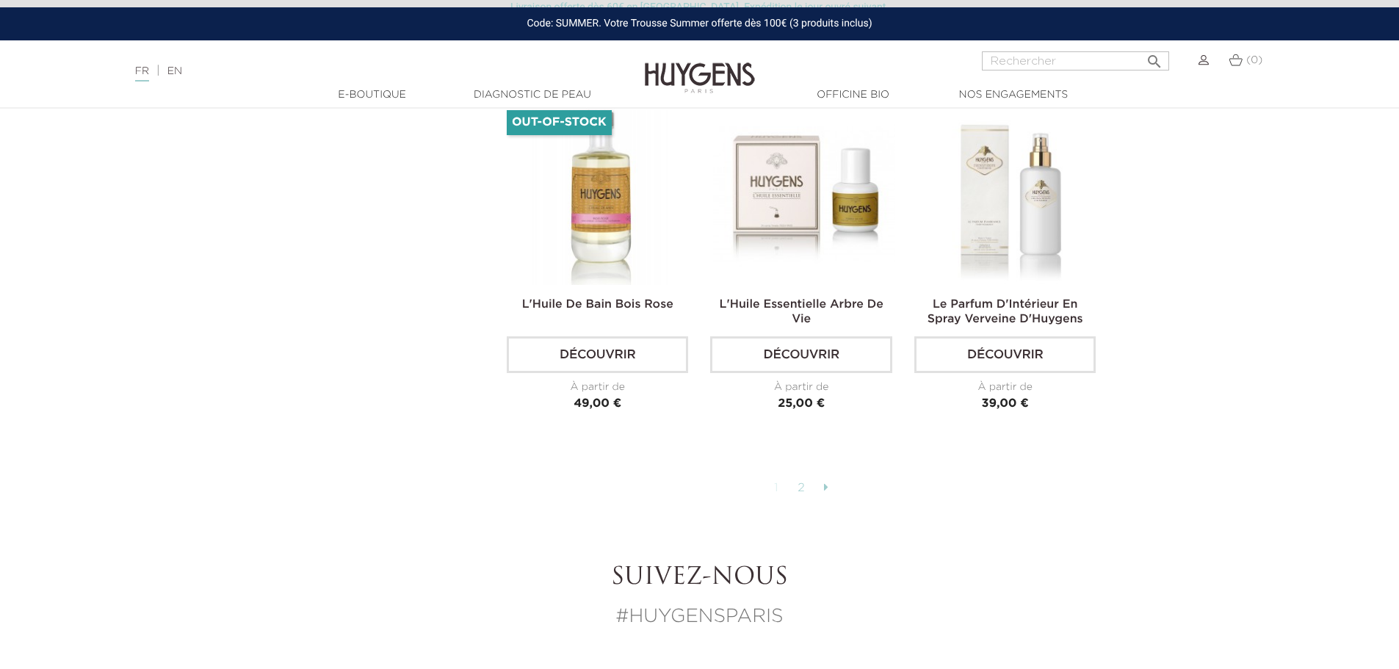
click at [826, 481] on icon at bounding box center [826, 487] width 4 height 12
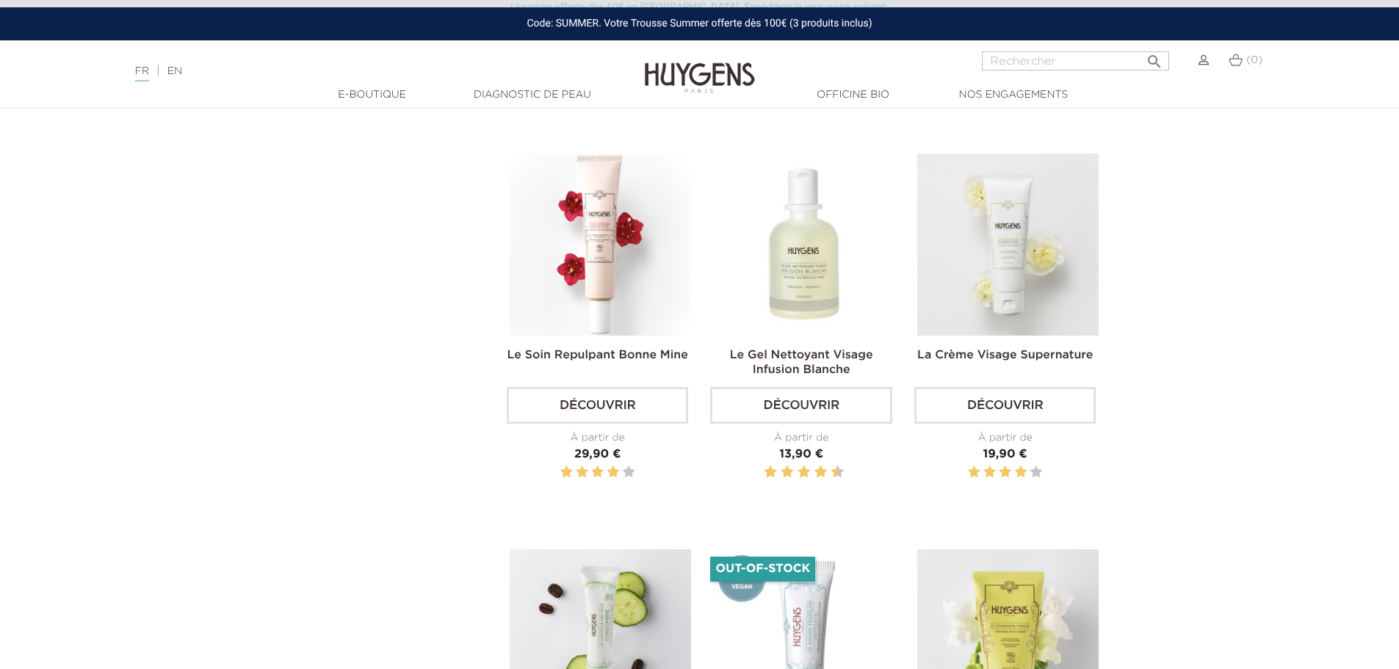
scroll to position [1609, 0]
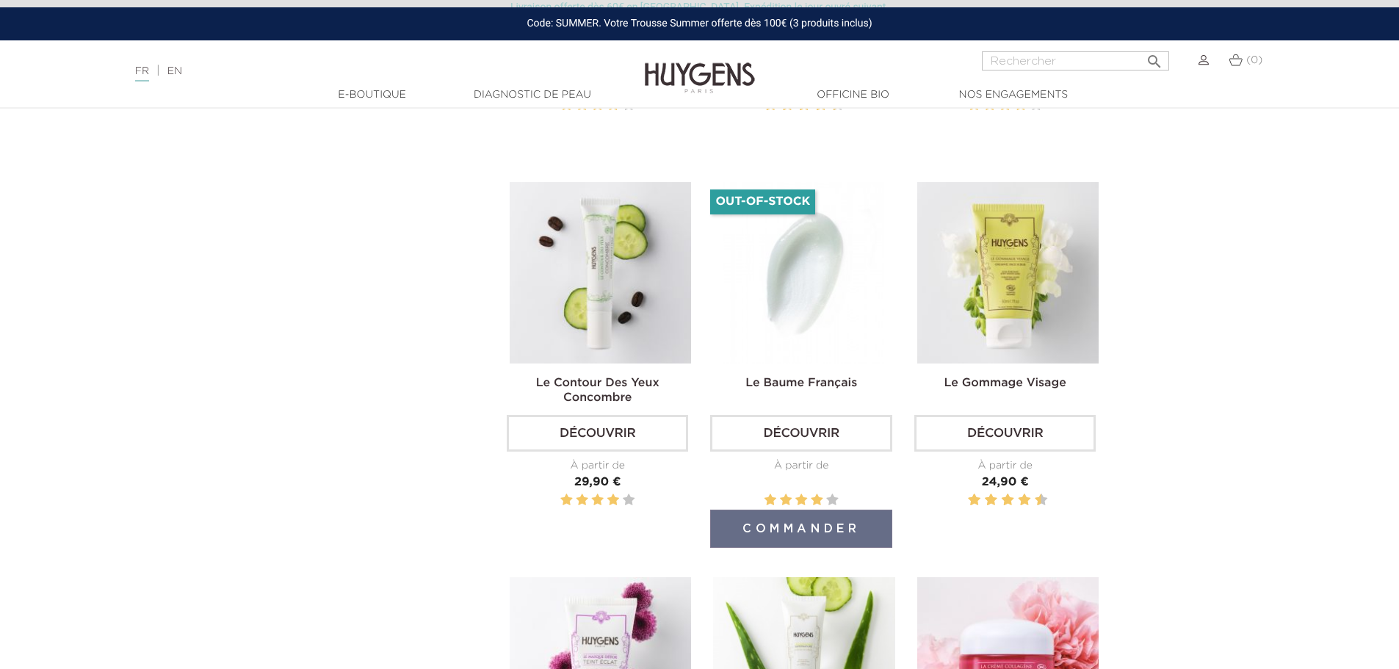
click at [810, 305] on img at bounding box center [803, 272] width 181 height 181
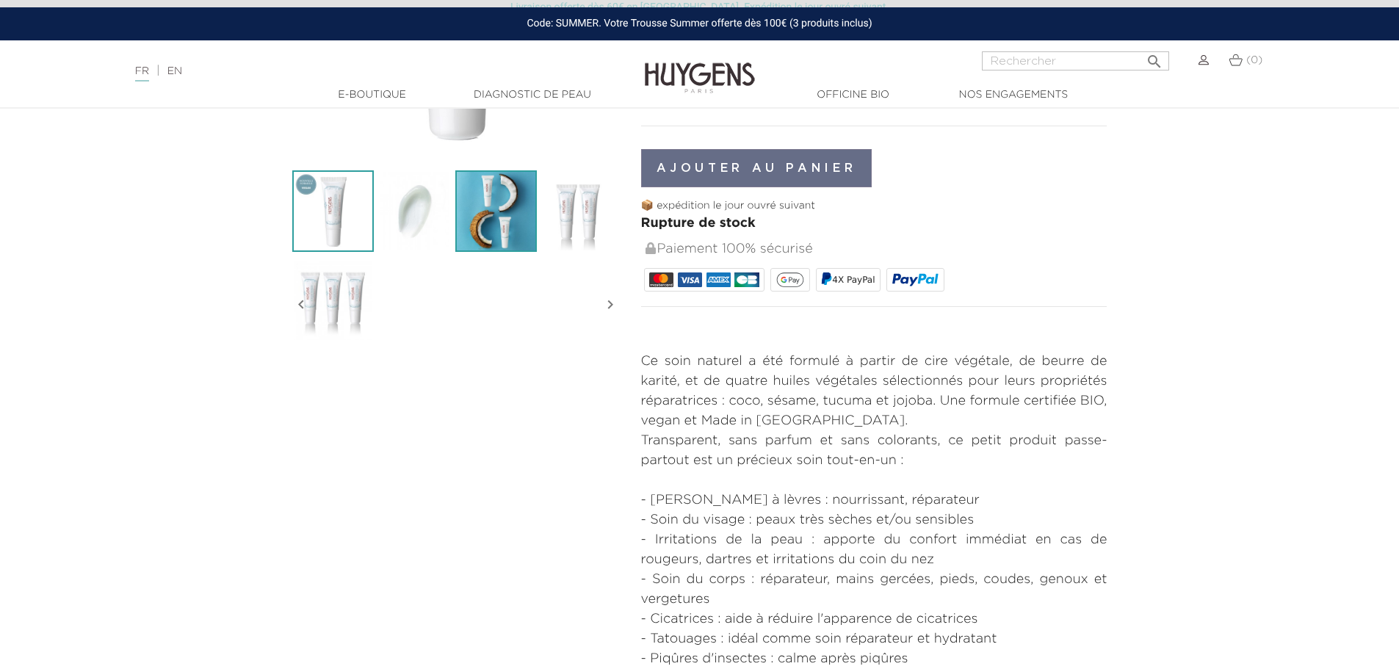
scroll to position [367, 0]
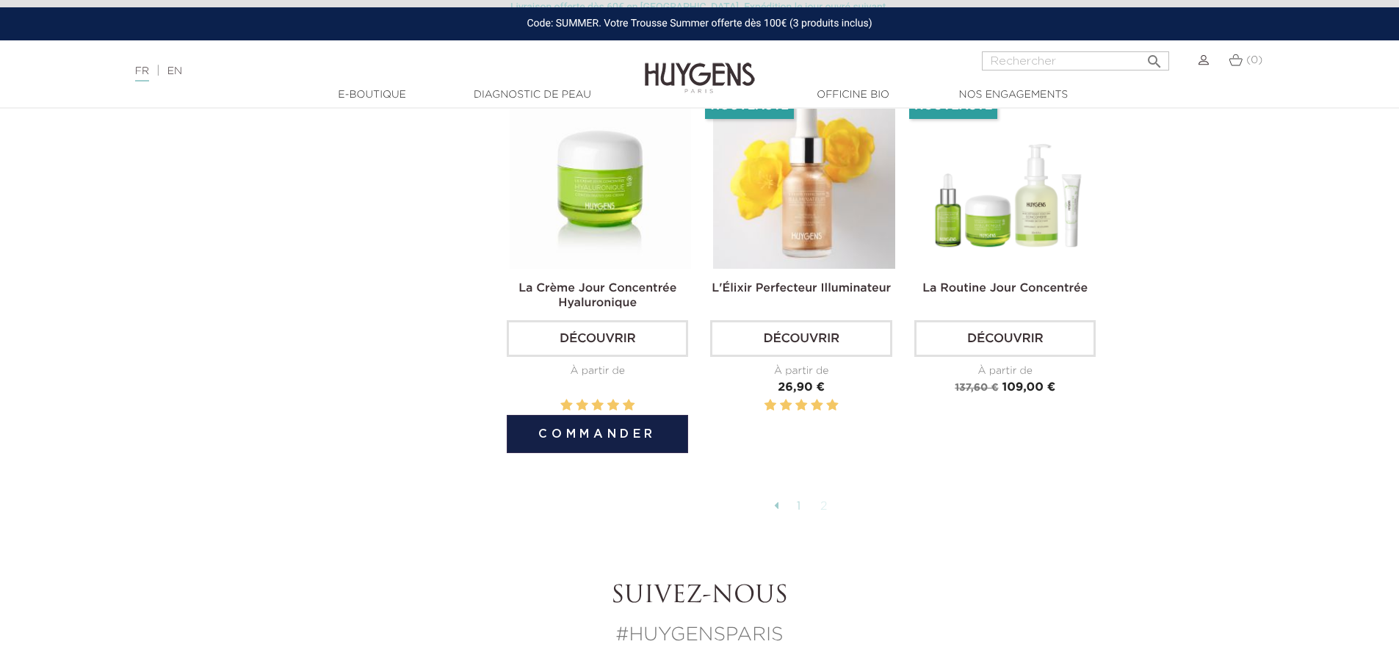
scroll to position [2417, 0]
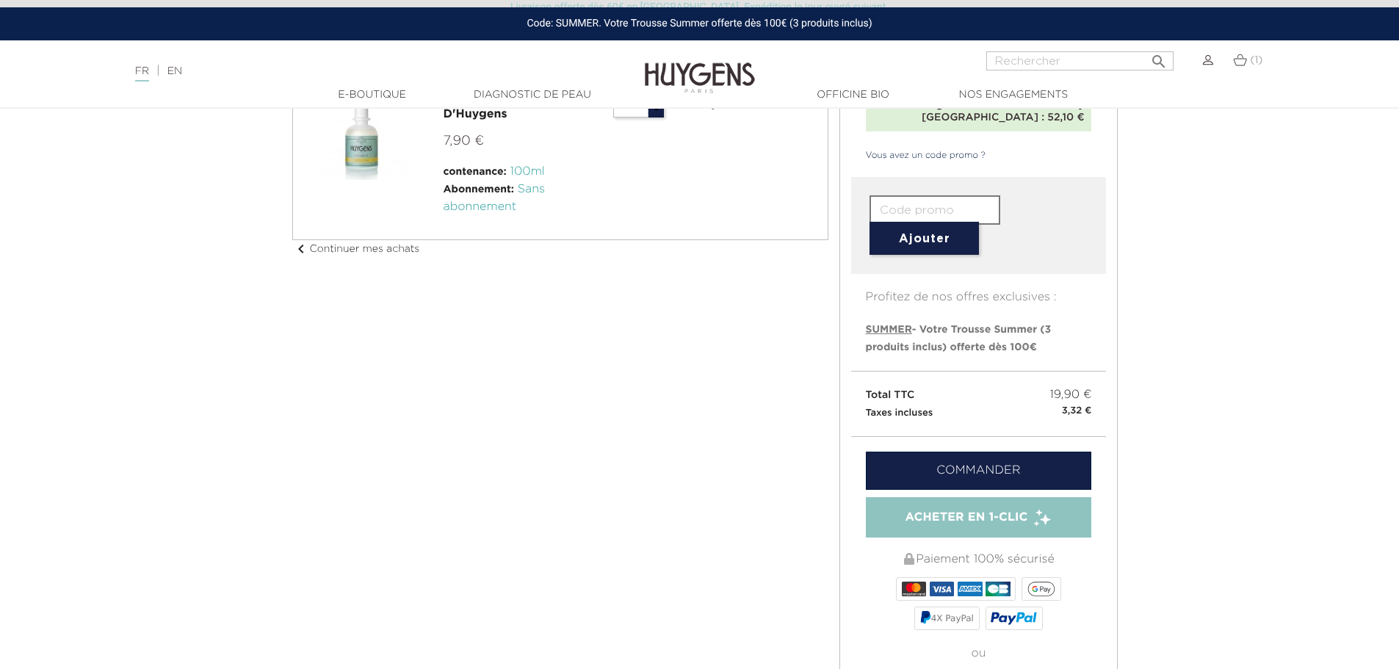
scroll to position [73, 0]
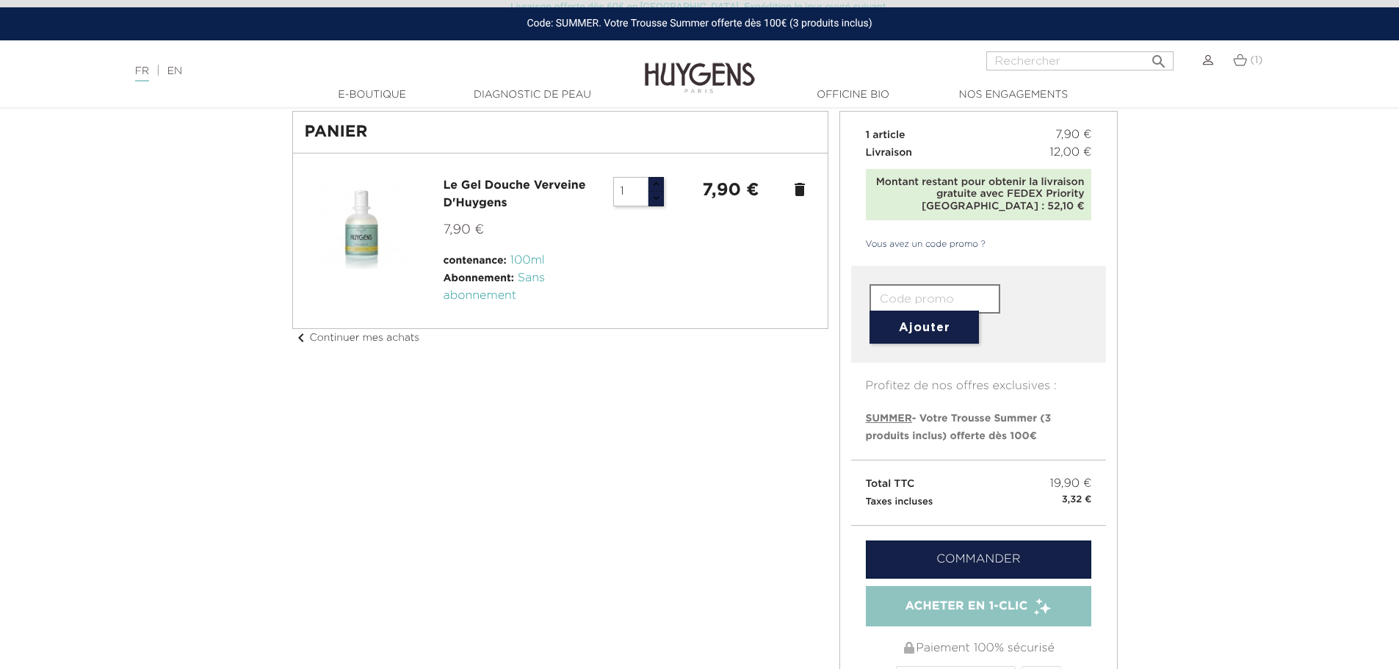
click at [903, 292] on input "text" at bounding box center [935, 298] width 131 height 29
paste input "LEJR-MXWL-WS26-CIN7"
type input "LEJR-MXWL-WS26-CIN7"
click at [961, 552] on link "Commander" at bounding box center [979, 560] width 226 height 38
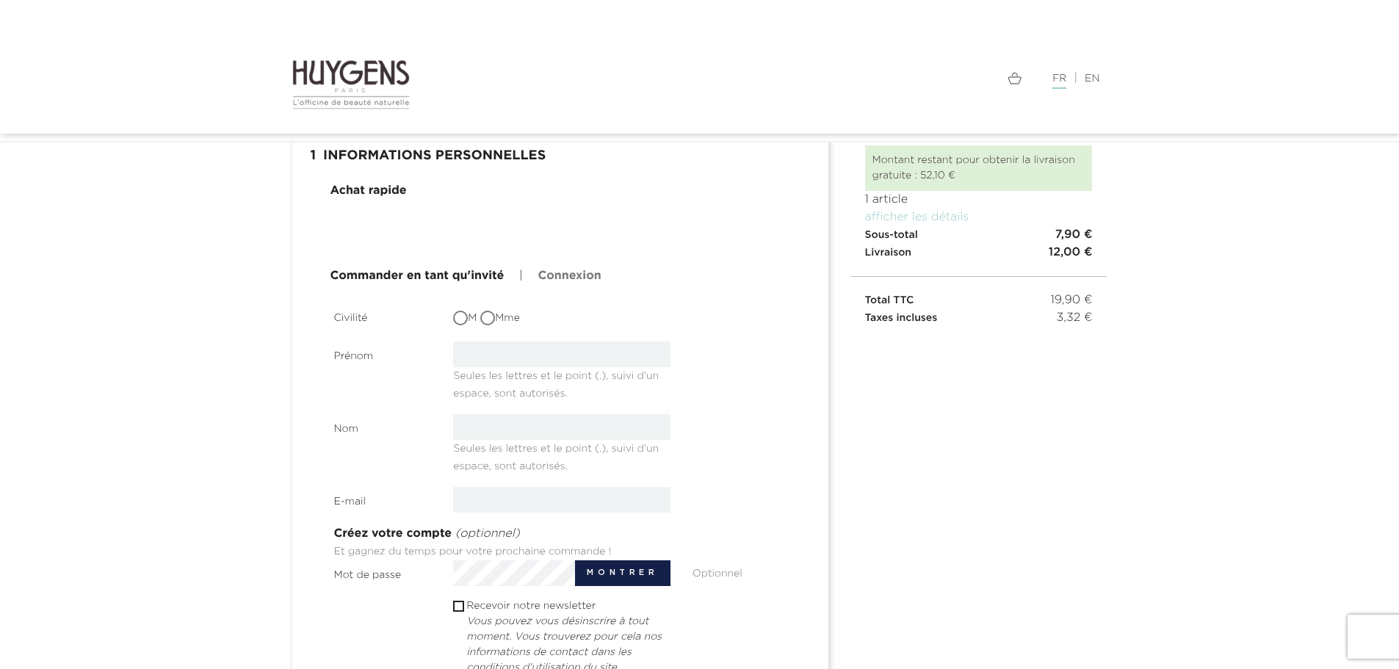
scroll to position [73, 0]
click at [463, 317] on input "M" at bounding box center [462, 317] width 15 height 15
radio input "true"
click at [478, 353] on input "text" at bounding box center [561, 352] width 217 height 26
type input "Arsène"
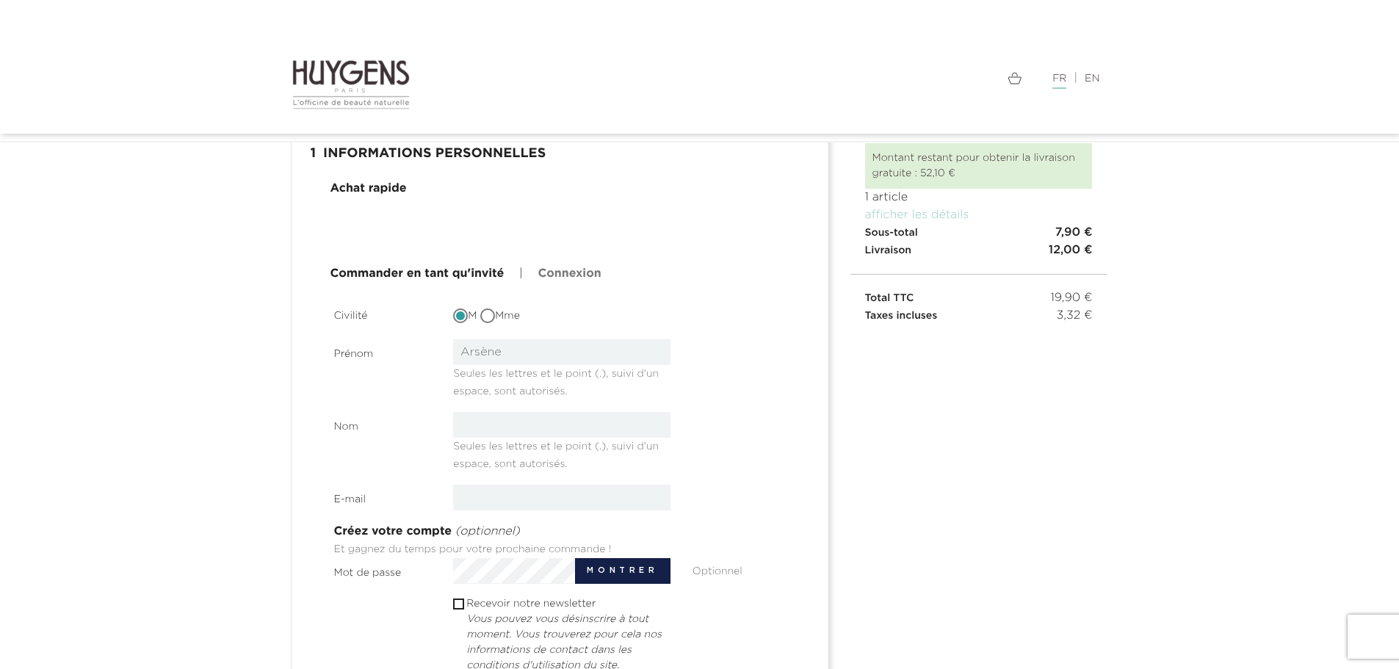
type input "[PERSON_NAME]"
type input "[EMAIL_ADDRESS][DOMAIN_NAME]"
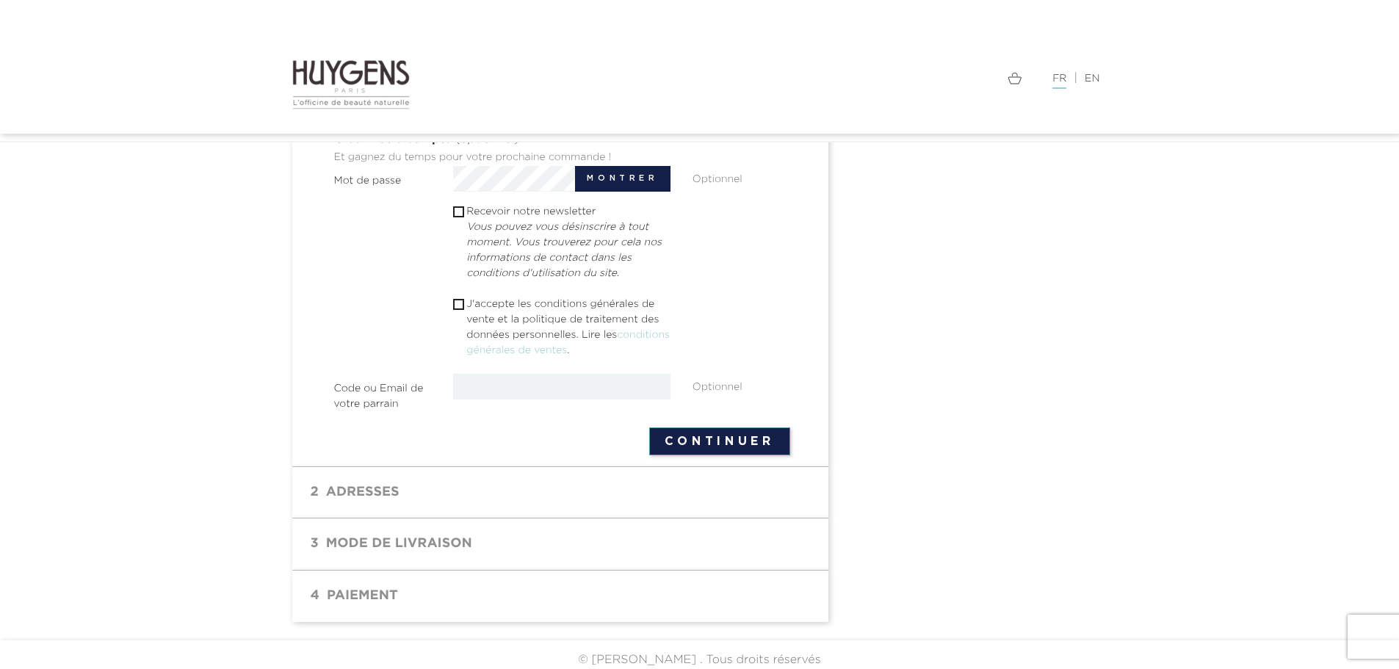
scroll to position [477, 0]
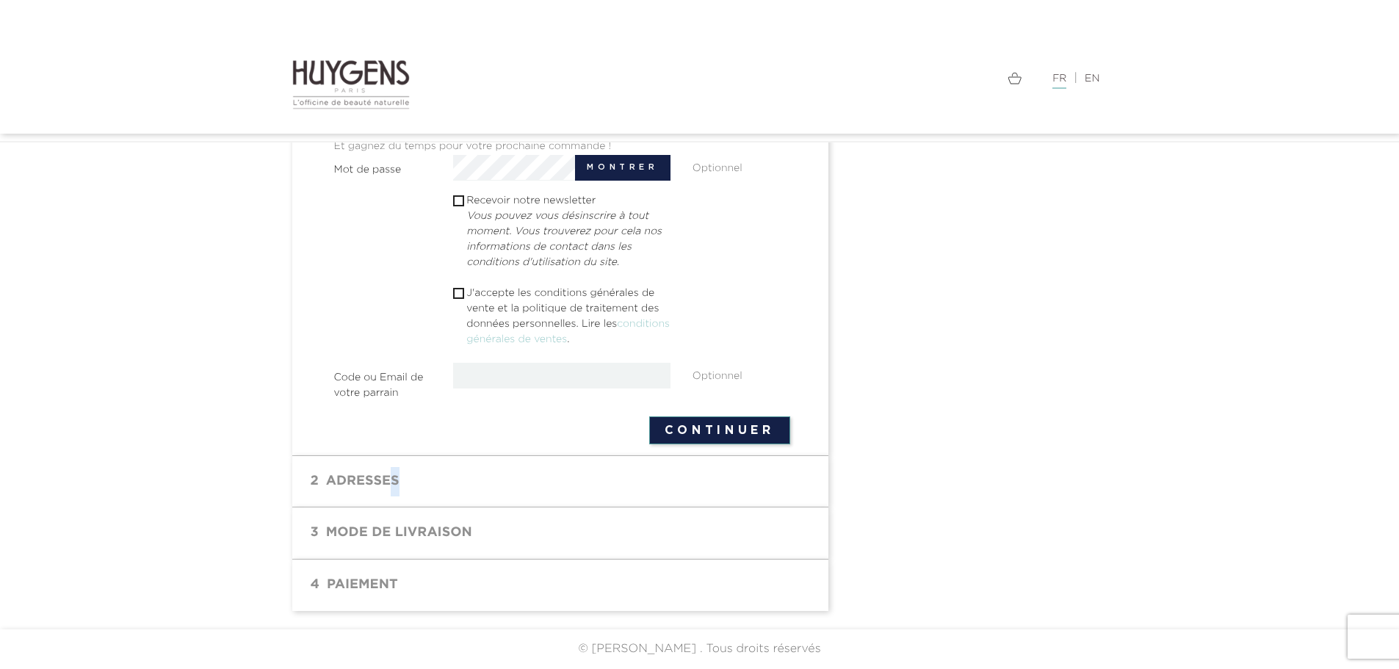
click at [389, 479] on h1 "2 Adresses" at bounding box center [560, 481] width 514 height 29
click at [716, 427] on button "Continuer" at bounding box center [719, 430] width 141 height 28
click at [518, 294] on p "J'accepte les conditions générales de vente et la politique de traitement des d…" at bounding box center [568, 317] width 204 height 62
click at [450, 289] on div " J'accepte les conditions générales de vente et la politique de traitement des…" at bounding box center [561, 318] width 239 height 65
click at [458, 289] on input "checkbox" at bounding box center [458, 294] width 10 height 10
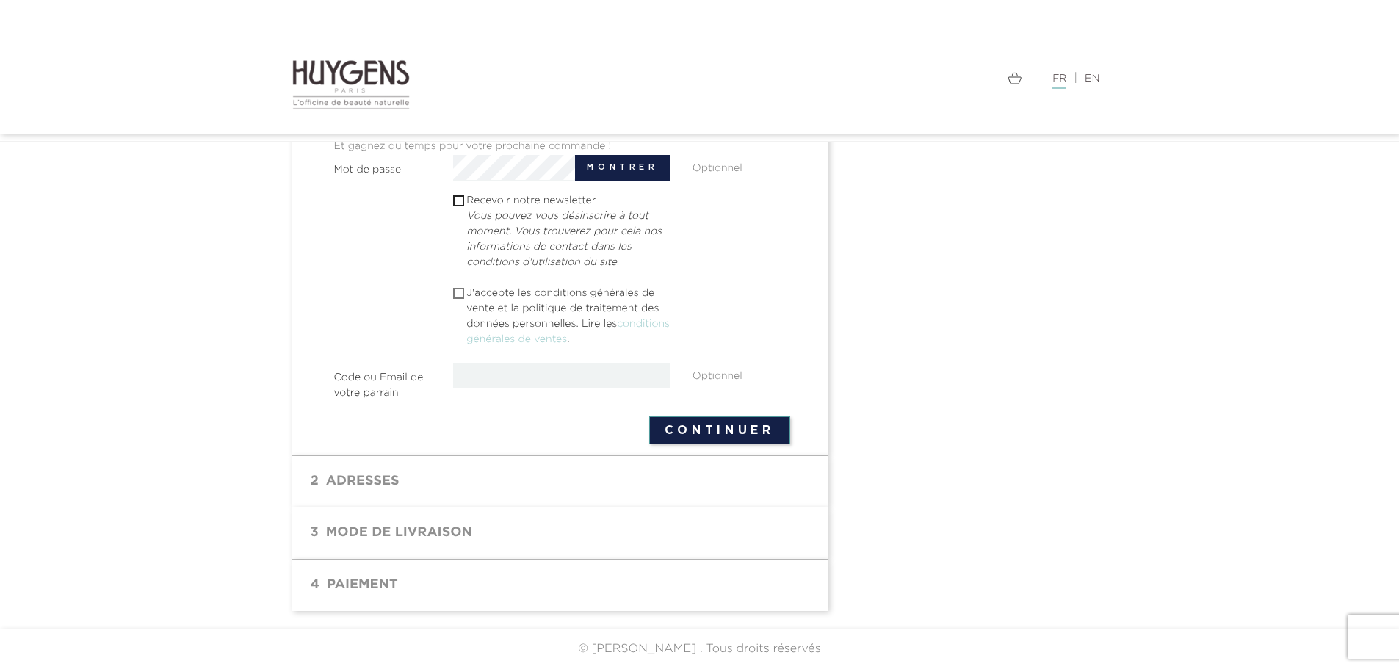
checkbox input "true"
click at [683, 429] on button "Continuer" at bounding box center [719, 430] width 141 height 28
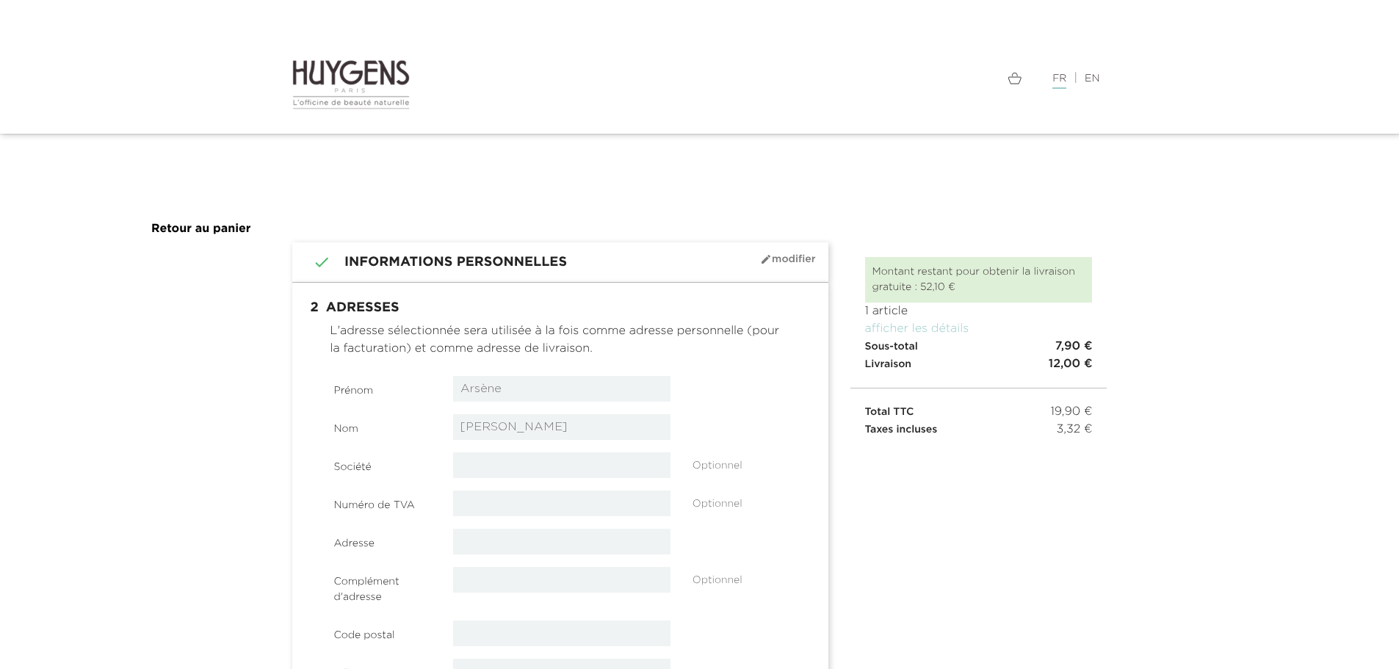
select select "8"
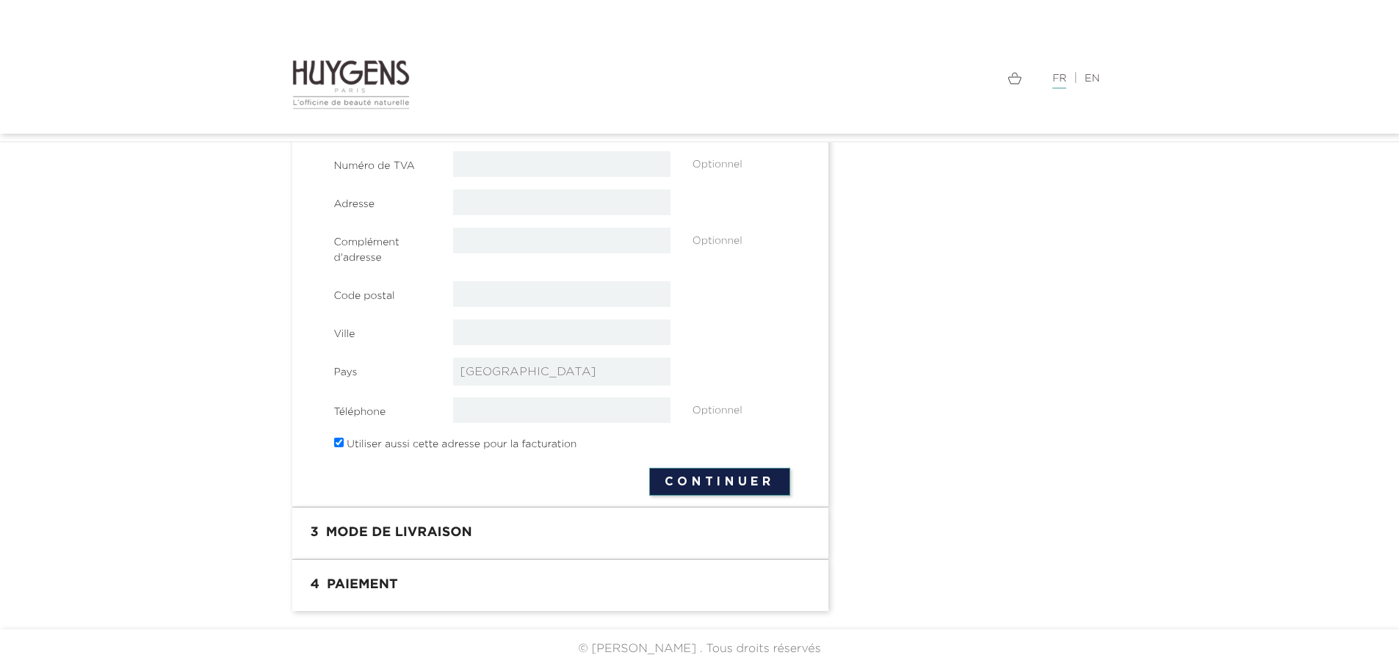
scroll to position [5, 0]
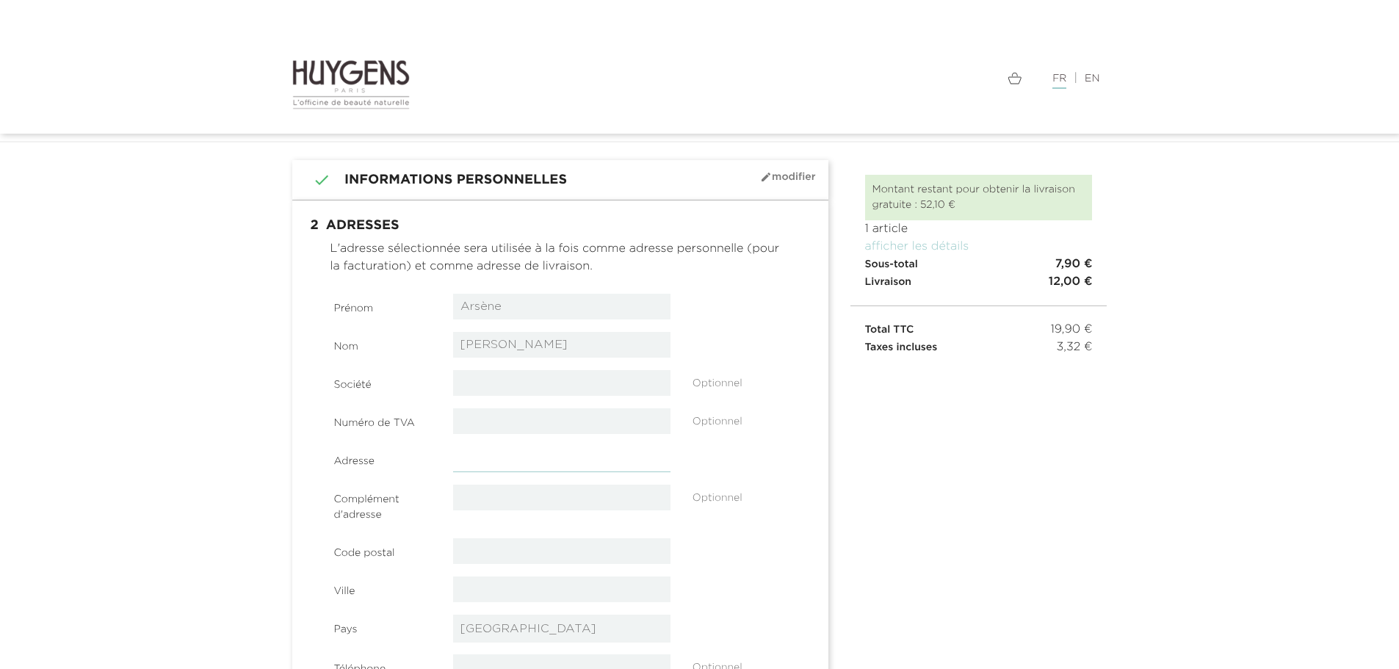
click at [481, 461] on input "text" at bounding box center [561, 460] width 217 height 26
type input "[STREET_ADDRESS][PERSON_NAME]"
type input "Appartement C45"
type input "31200"
type input "Toulouse"
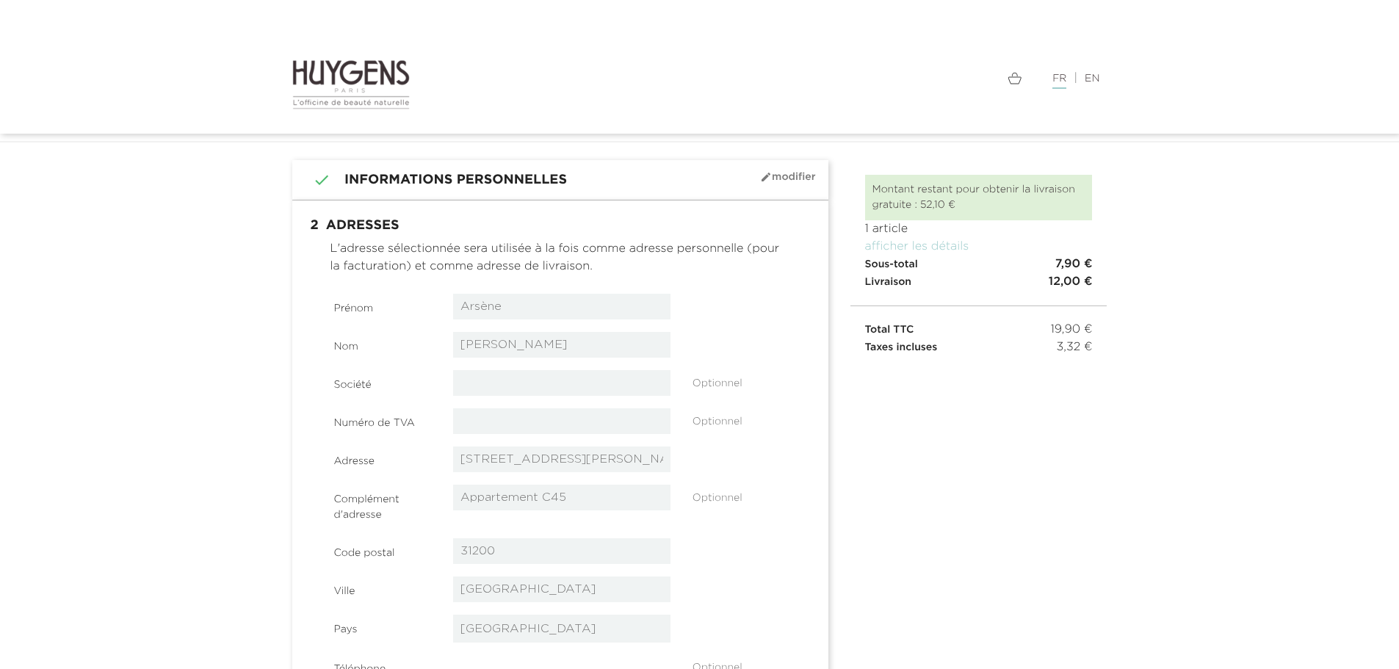
type input "0626431500"
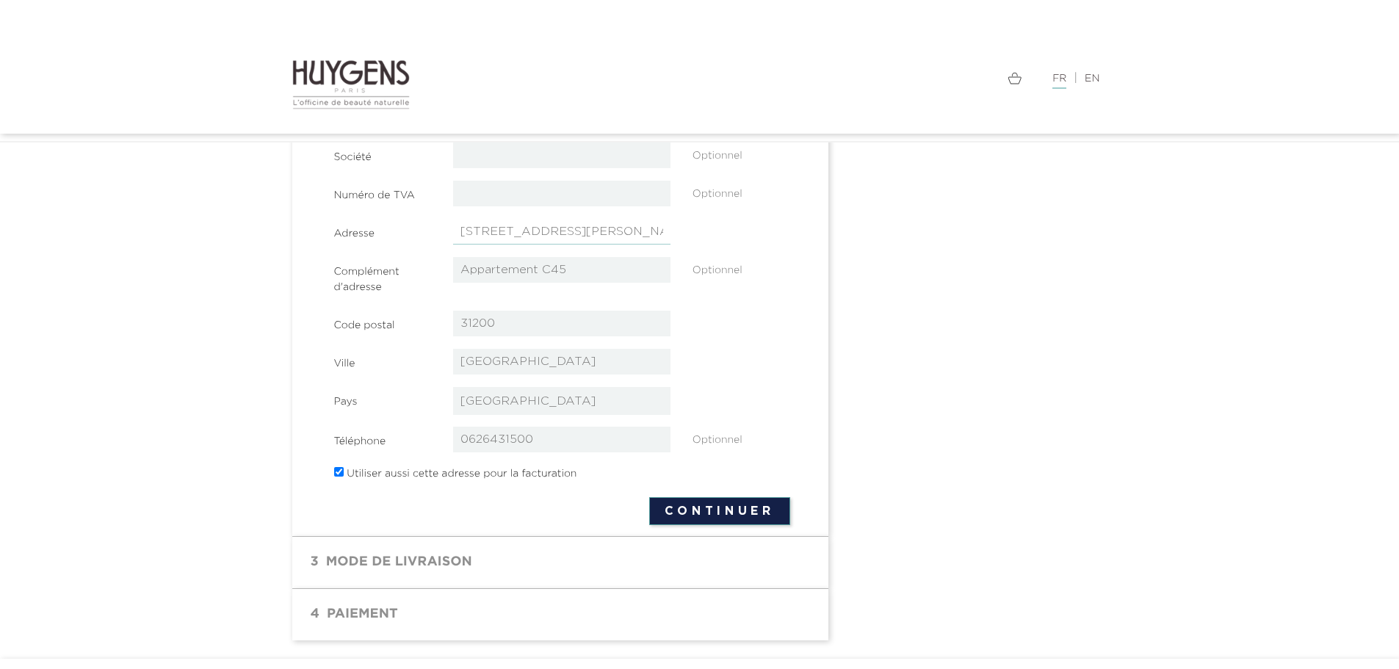
scroll to position [299, 0]
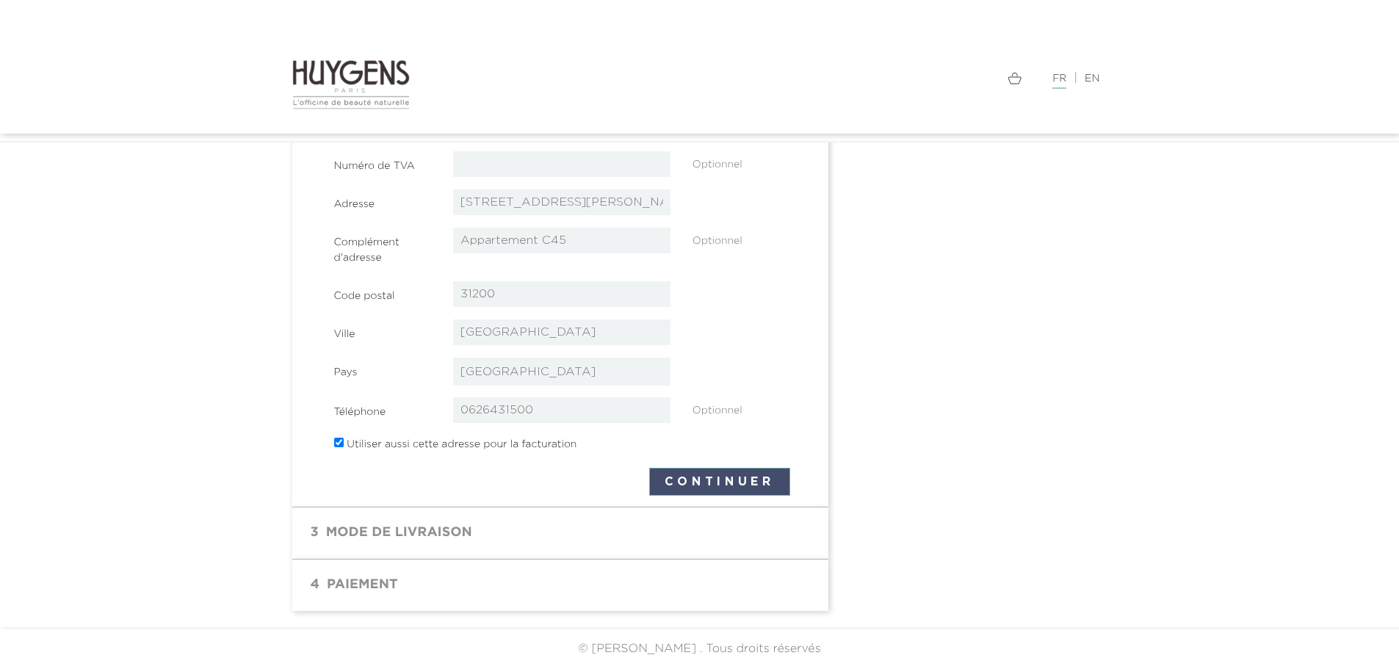
click at [704, 479] on button "Continuer" at bounding box center [719, 482] width 141 height 28
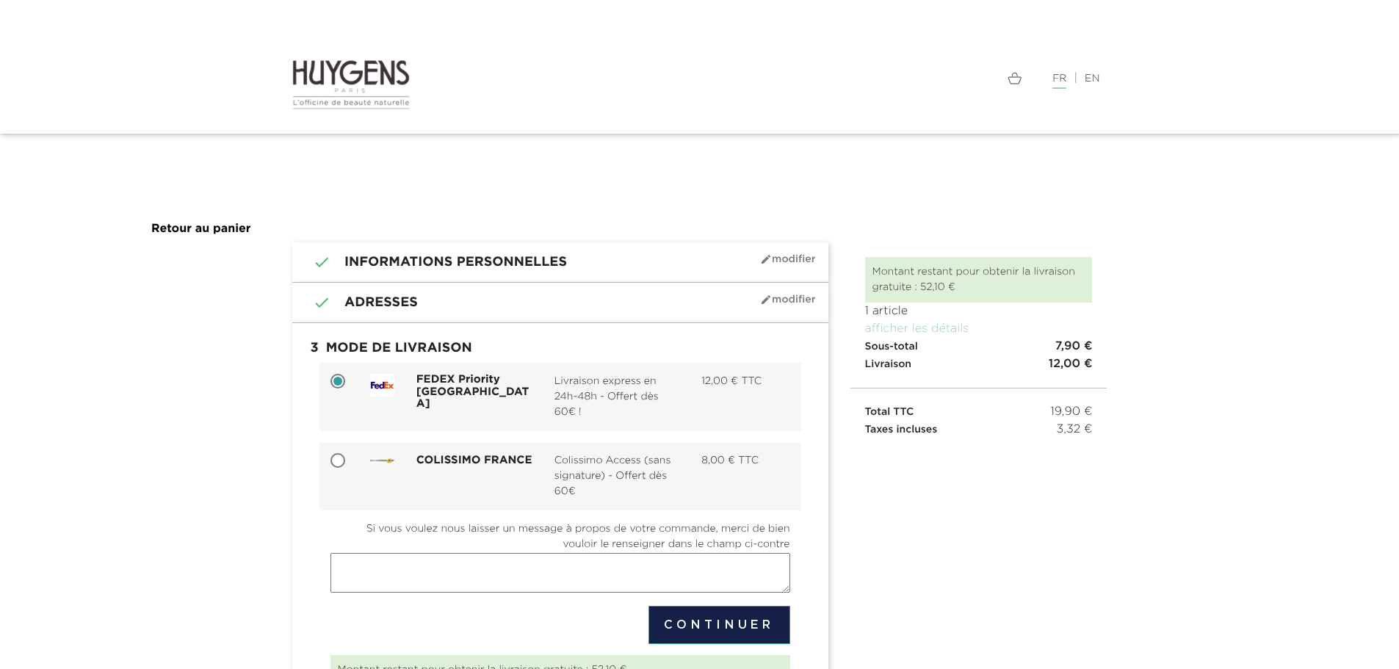
click at [342, 463] on input "COLISSIMO FRANCE Colissimo Access (sans signature) - Offert dès 60€ 8,00 € TTC" at bounding box center [339, 462] width 15 height 15
radio input "true"
